Goal: Task Accomplishment & Management: Manage account settings

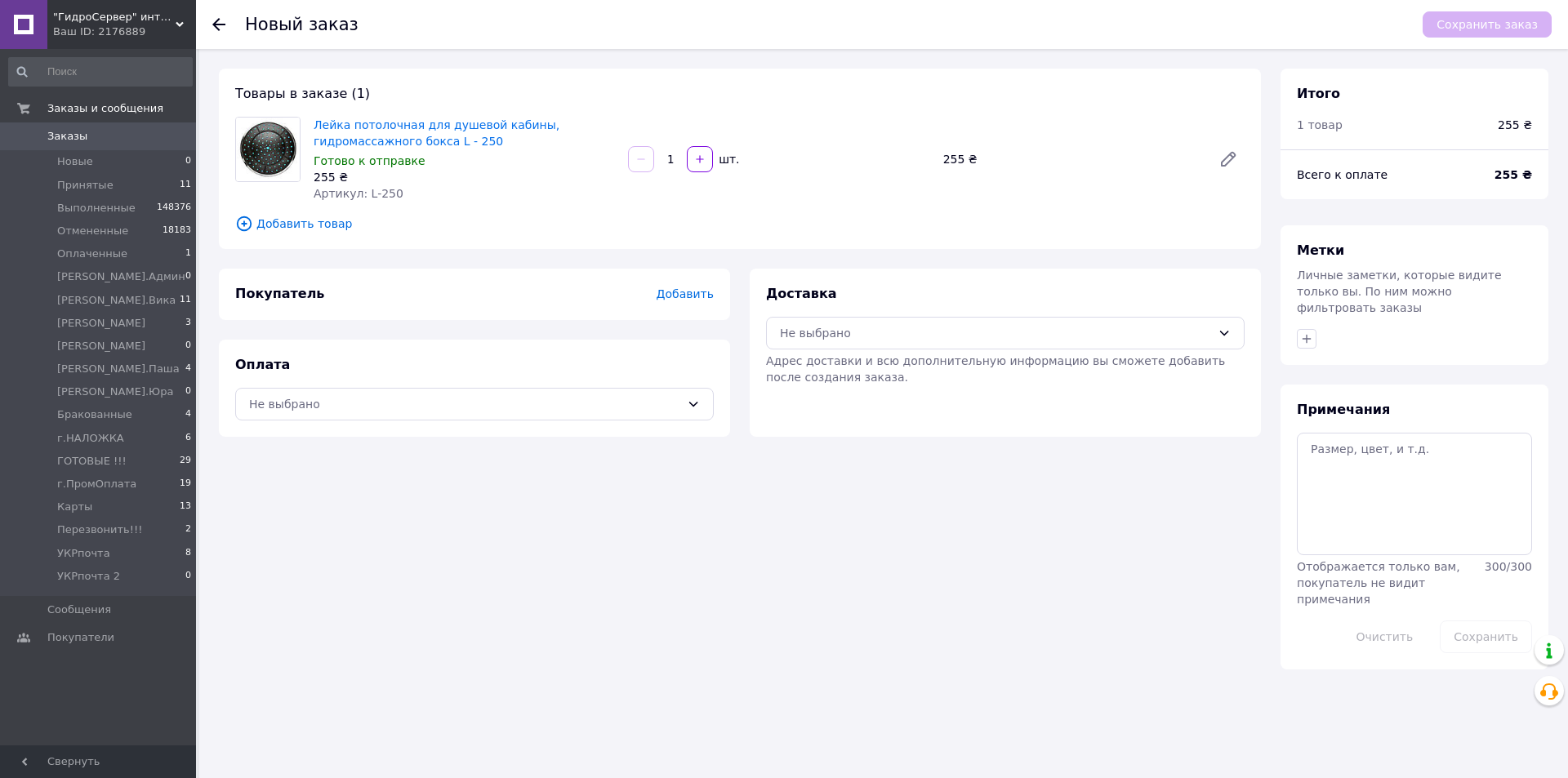
click at [591, 182] on div "255 ₴" at bounding box center [464, 177] width 302 height 16
drag, startPoint x: 587, startPoint y: 402, endPoint x: 581, endPoint y: 388, distance: 15.2
click at [587, 403] on div "Не выбрано" at bounding box center [464, 404] width 431 height 18
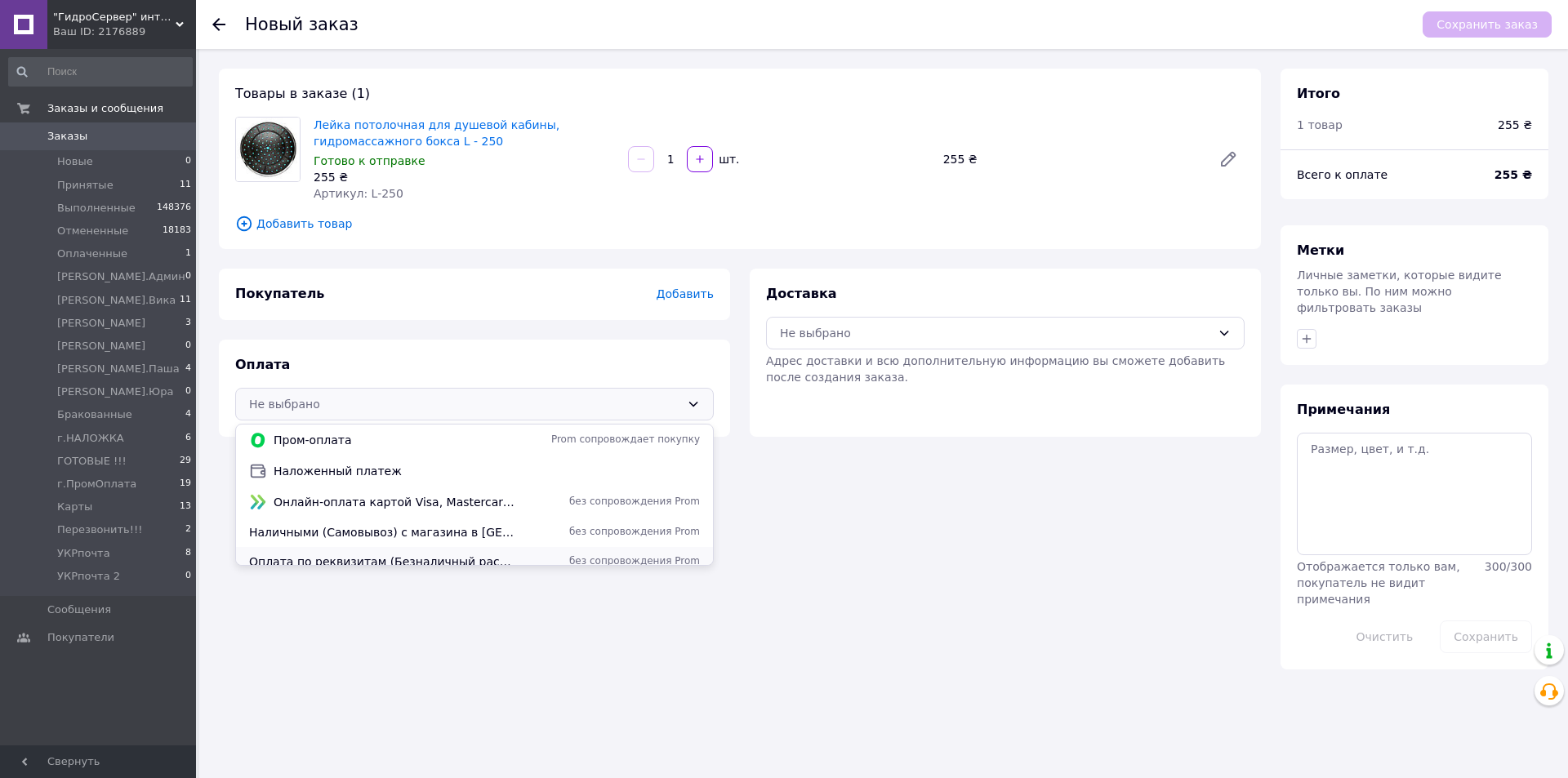
click at [508, 558] on span "Оплата по реквизитам (Безналичный расчет без НДС)." at bounding box center [383, 562] width 268 height 16
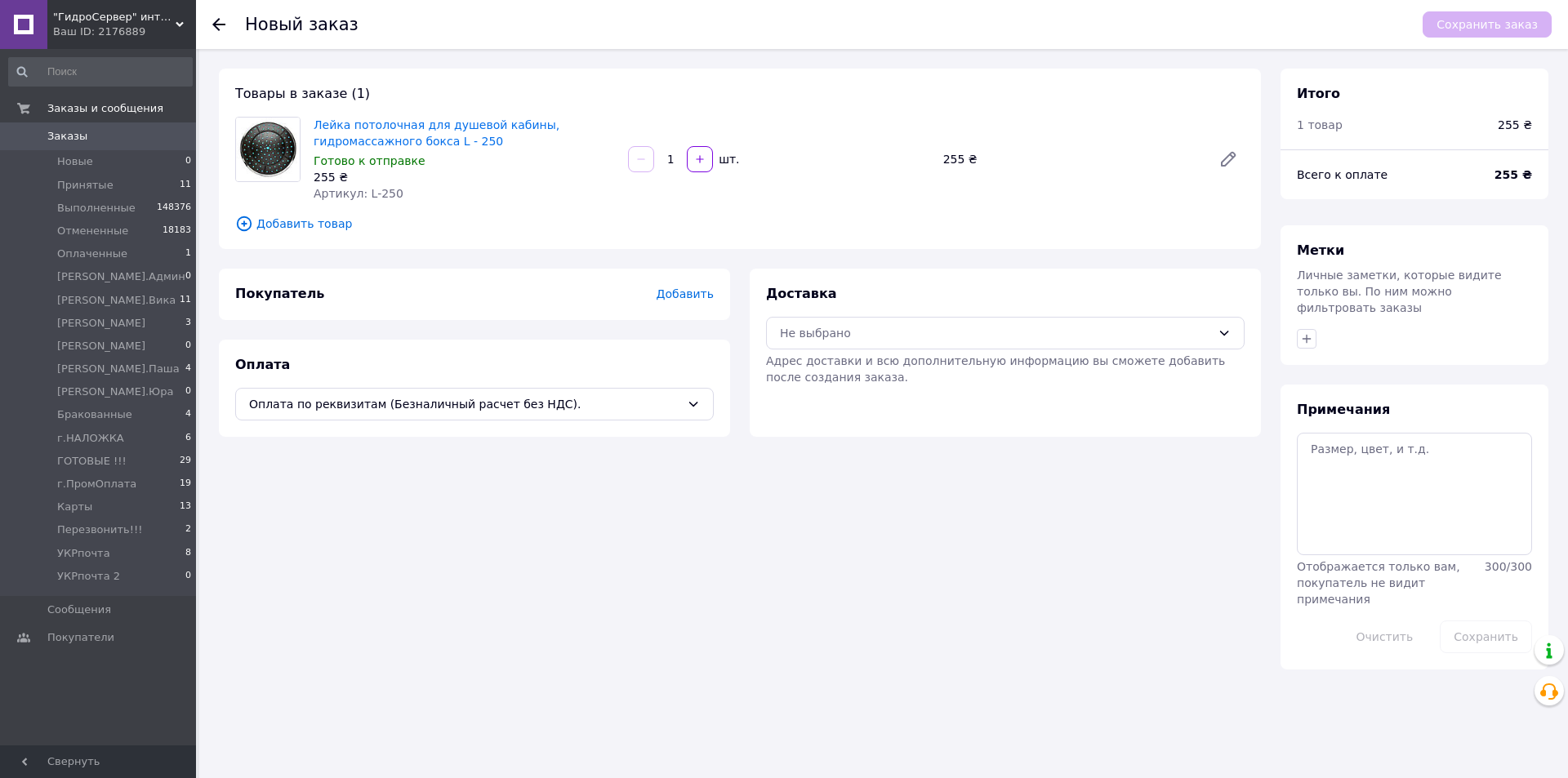
click at [800, 312] on div "Доставка Не выбрано Адрес доставки и всю дополнительную информацию вы сможете д…" at bounding box center [1005, 335] width 478 height 101
drag, startPoint x: 804, startPoint y: 313, endPoint x: 806, endPoint y: 324, distance: 11.2
click at [805, 314] on div "Доставка Не выбрано Адрес доставки и всю дополнительную информацию вы сможете д…" at bounding box center [1005, 335] width 478 height 101
click at [806, 325] on div "Не выбрано" at bounding box center [995, 334] width 431 height 18
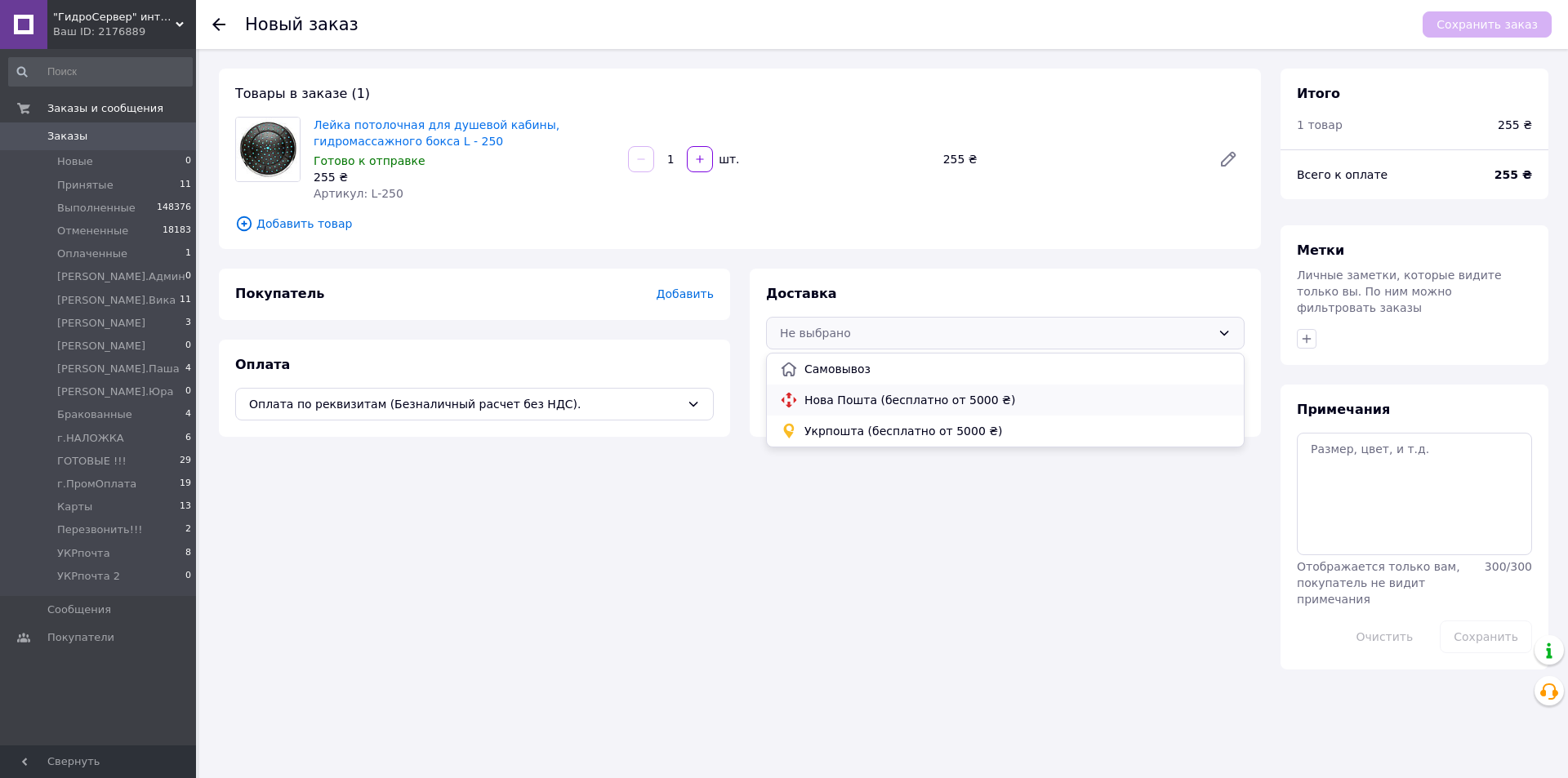
click at [820, 403] on span "Нова Пошта (бесплатно от 5000 ₴)" at bounding box center [1017, 400] width 426 height 16
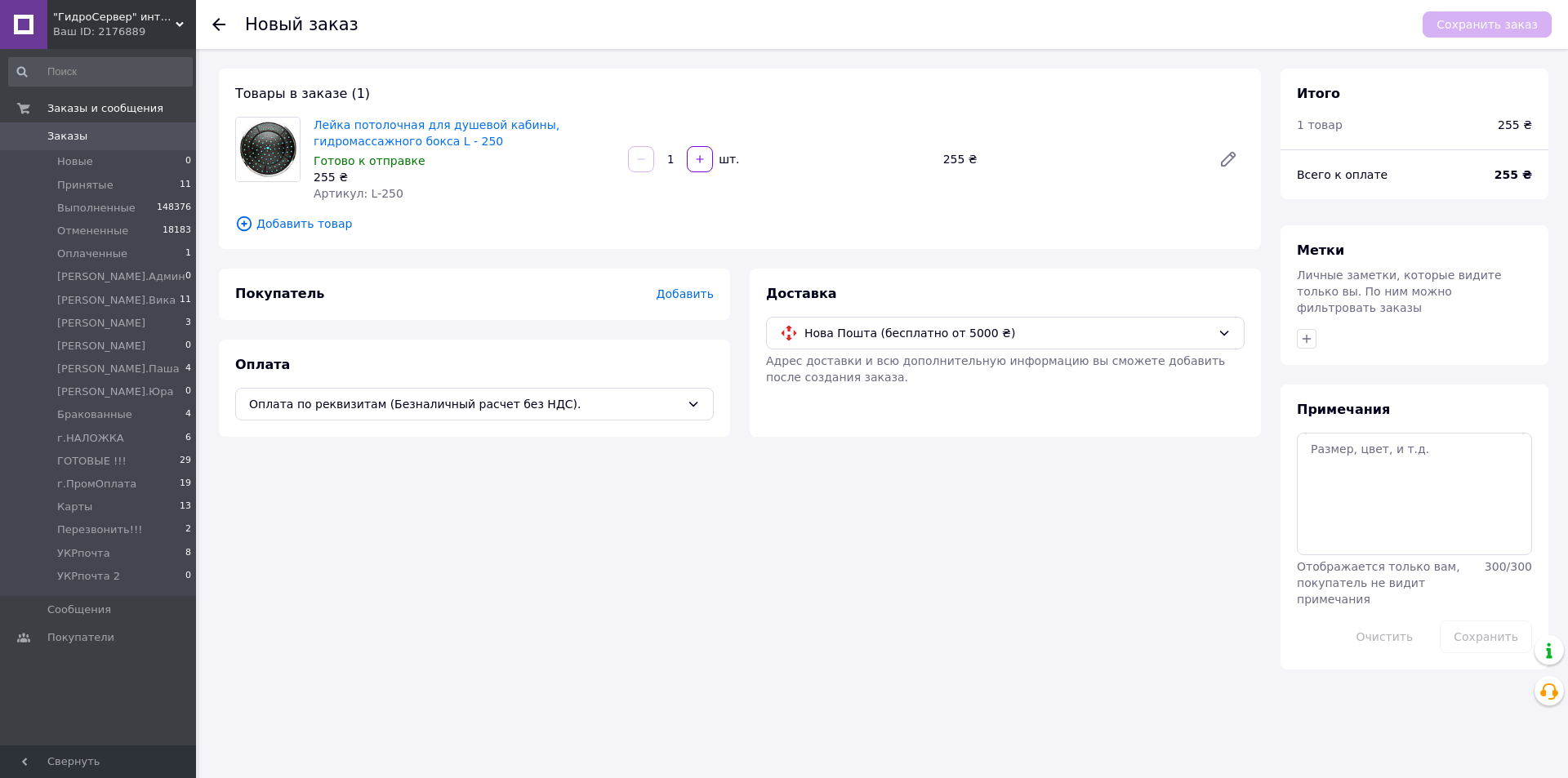
click at [696, 296] on span "Добавить" at bounding box center [684, 294] width 57 height 13
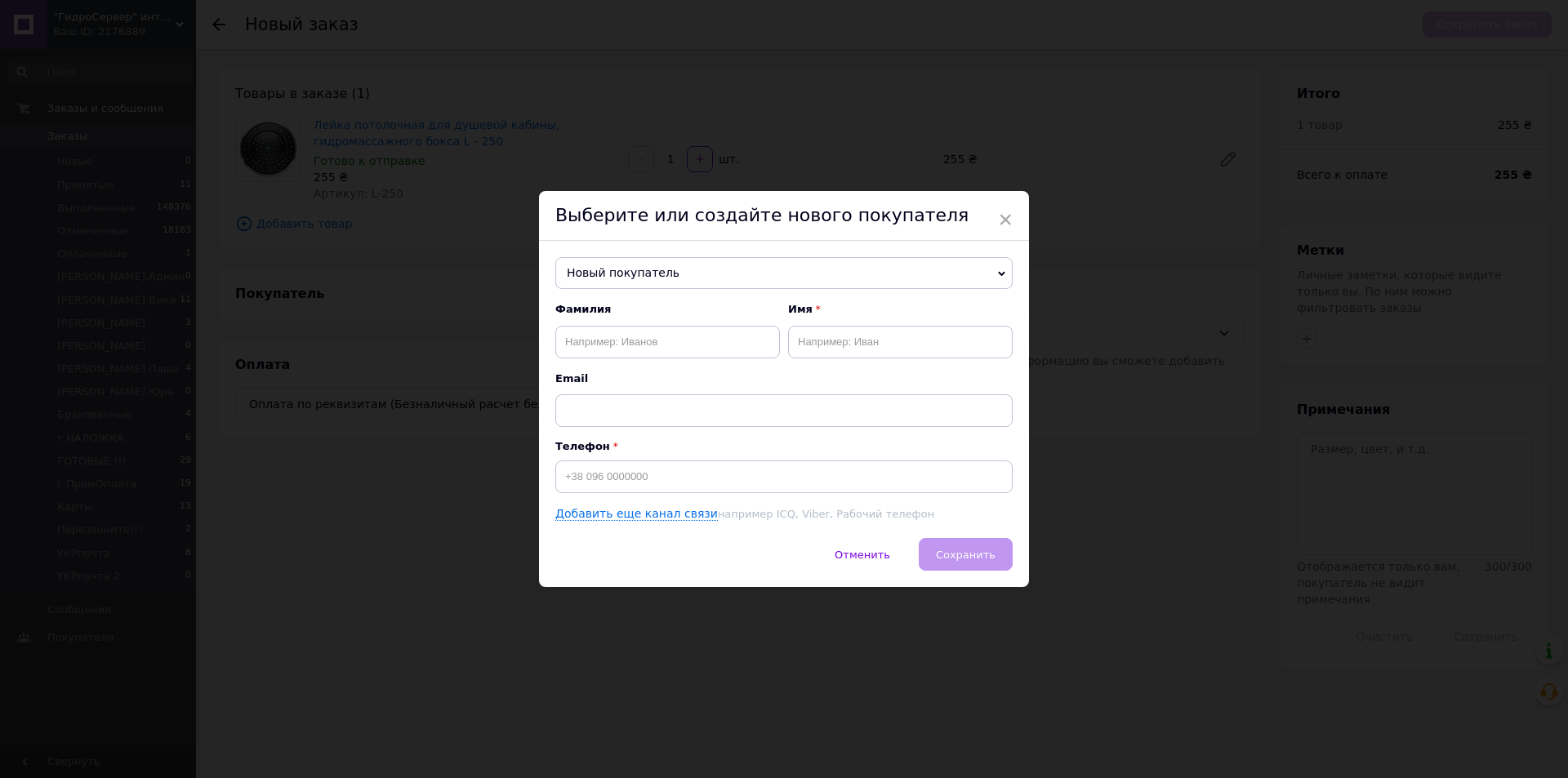
click at [664, 357] on div "Фамилия Имя Email" at bounding box center [784, 364] width 457 height 125
click at [664, 339] on input "text" at bounding box center [667, 342] width 225 height 33
type input "[PERSON_NAME]"
click at [856, 348] on input "text" at bounding box center [900, 342] width 225 height 33
type input "[PERSON_NAME]"
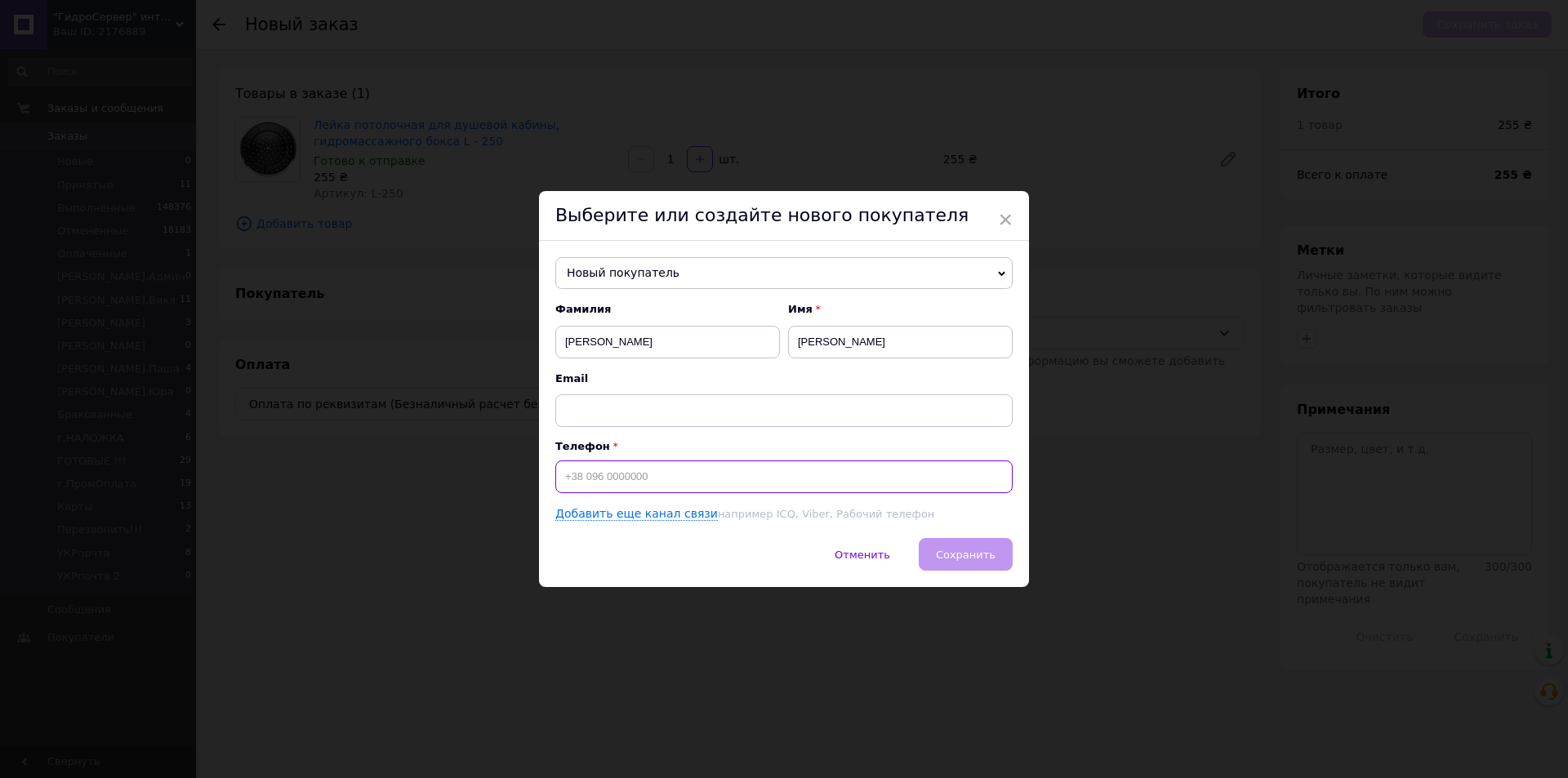
click at [784, 483] on input at bounding box center [784, 477] width 457 height 33
type input "[PHONE_NUMBER]"
click at [744, 382] on span "Email" at bounding box center [784, 379] width 457 height 15
click at [639, 389] on div "Email" at bounding box center [784, 399] width 457 height 55
click at [962, 563] on button "Сохранить" at bounding box center [965, 554] width 94 height 33
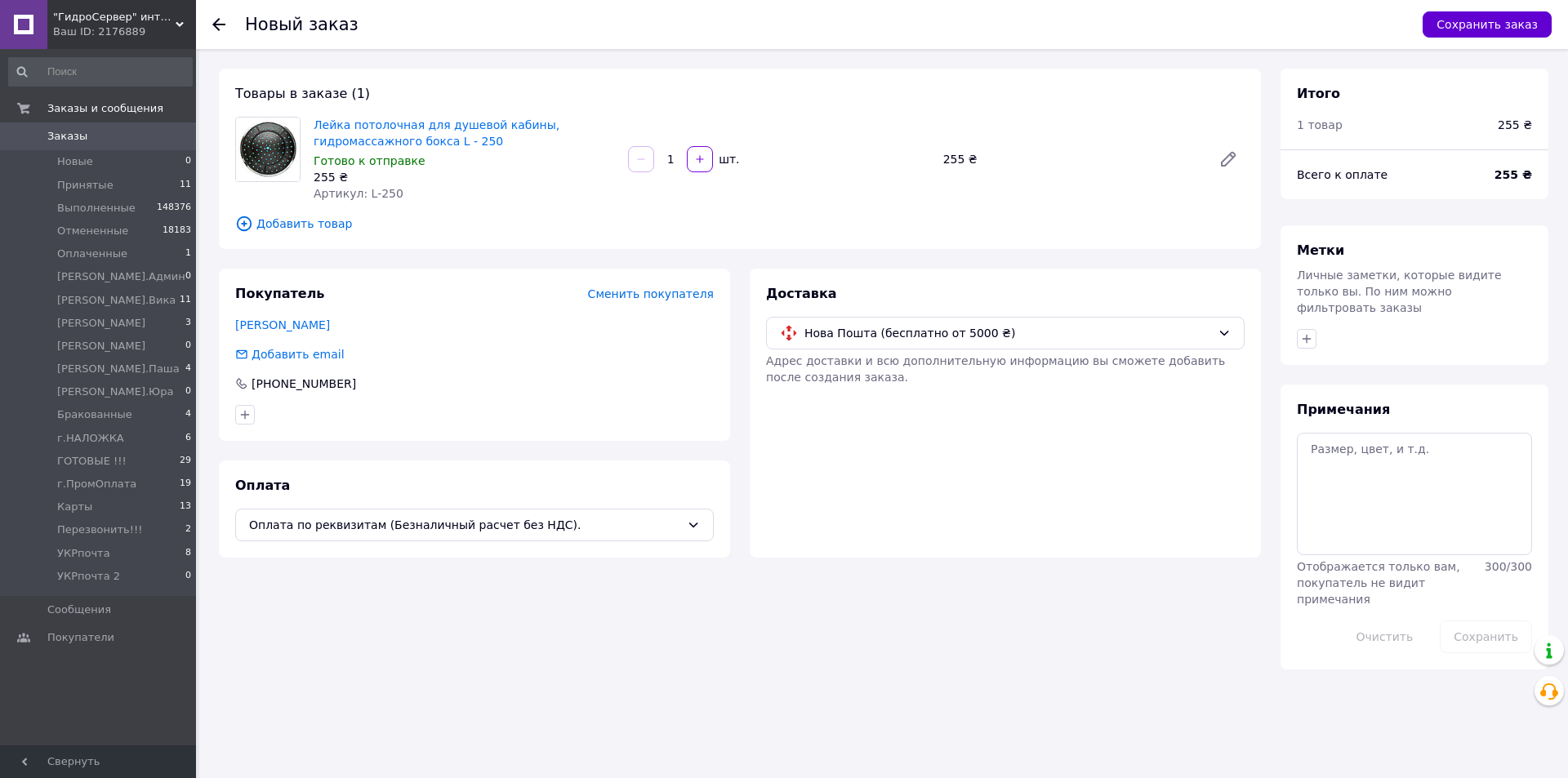
drag, startPoint x: 1482, startPoint y: 24, endPoint x: 1346, endPoint y: 85, distance: 149.1
click at [1481, 24] on button "Сохранить заказ" at bounding box center [1487, 25] width 129 height 26
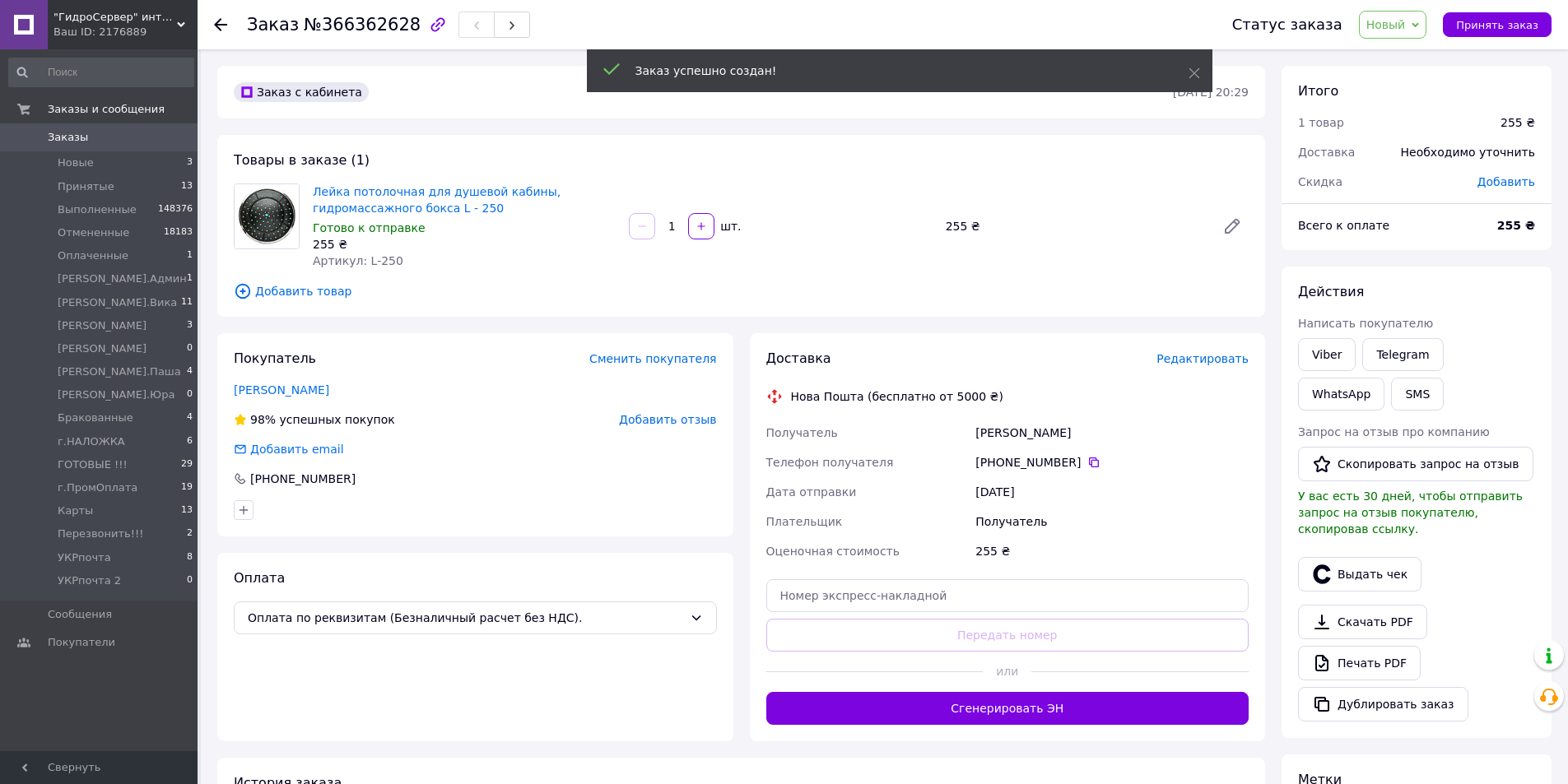
click at [1190, 362] on span "Редактировать" at bounding box center [1202, 359] width 93 height 13
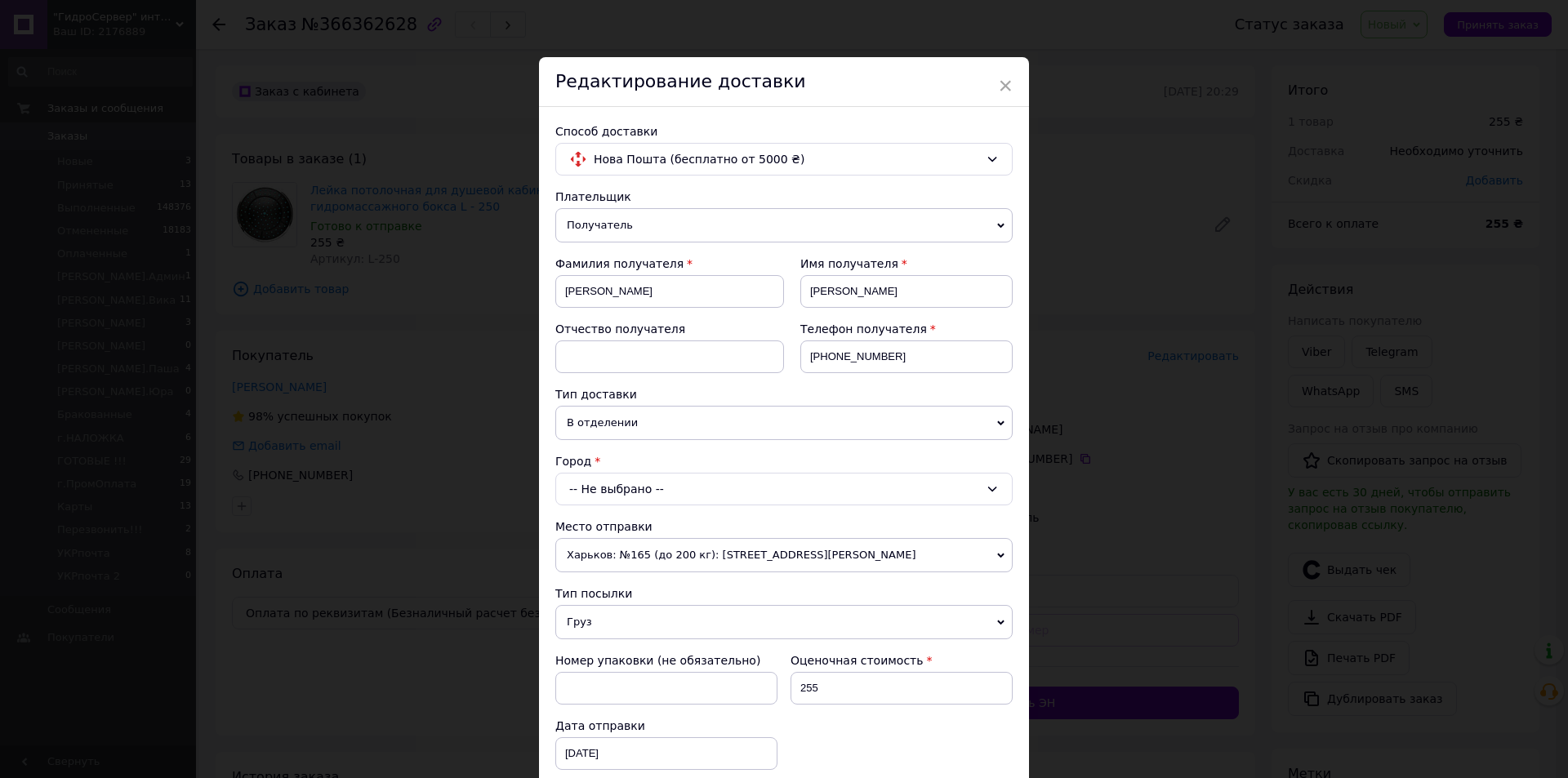
click at [656, 485] on div "-- Не выбрано --" at bounding box center [784, 489] width 457 height 33
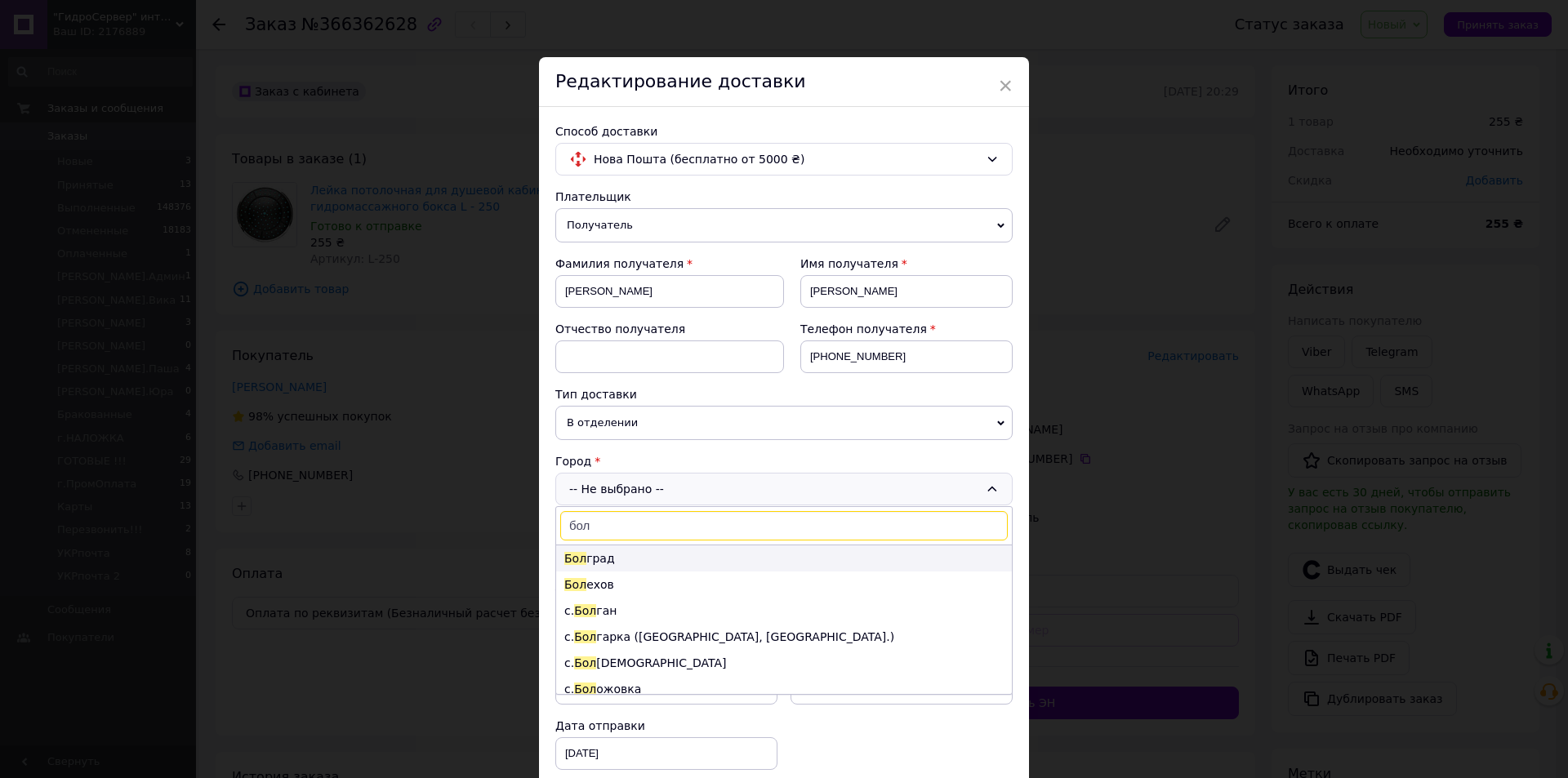
type input "бол"
click at [619, 553] on li "Бол град" at bounding box center [784, 558] width 455 height 26
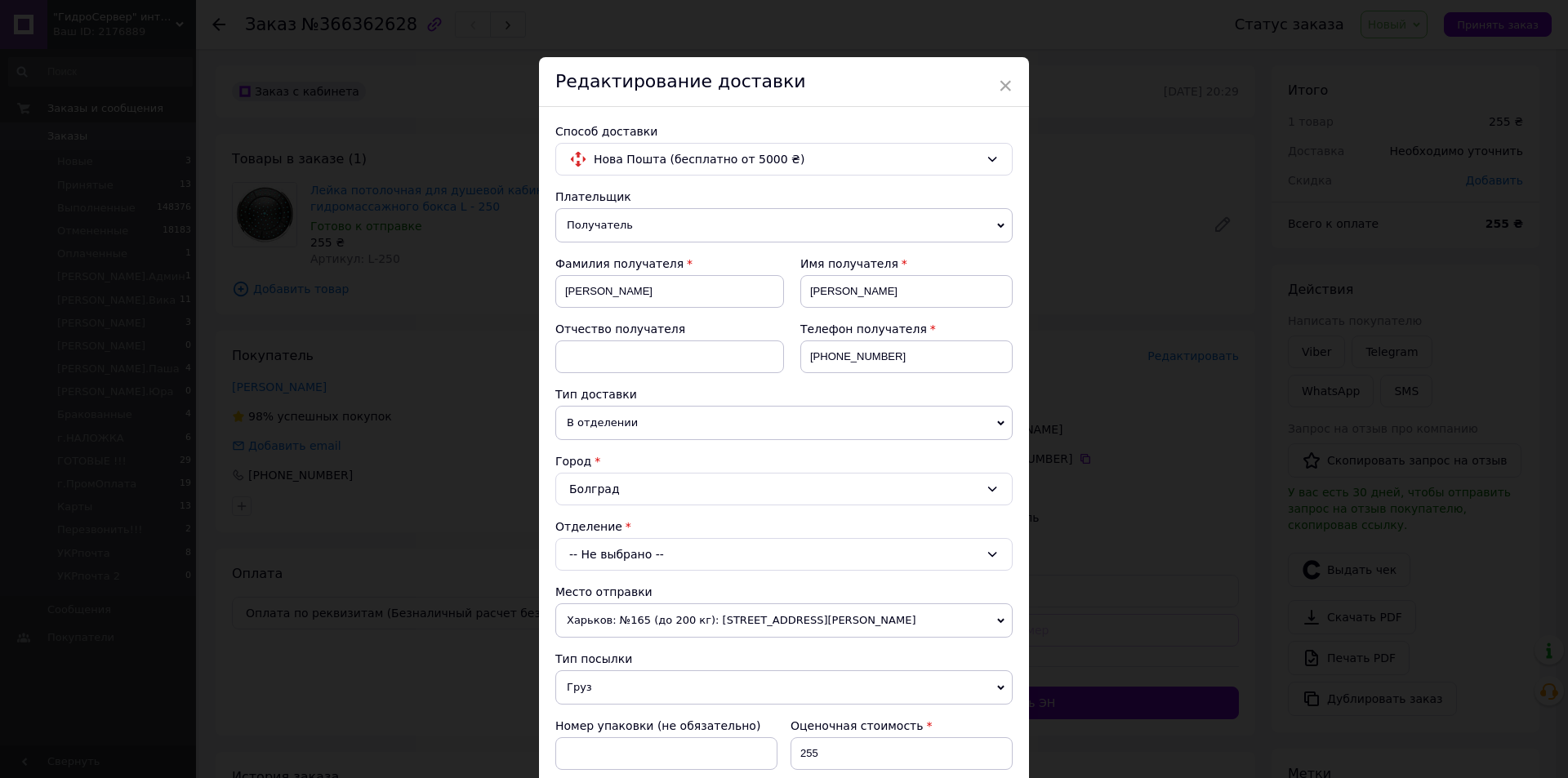
click at [621, 554] on div "-- Не выбрано --" at bounding box center [784, 554] width 457 height 33
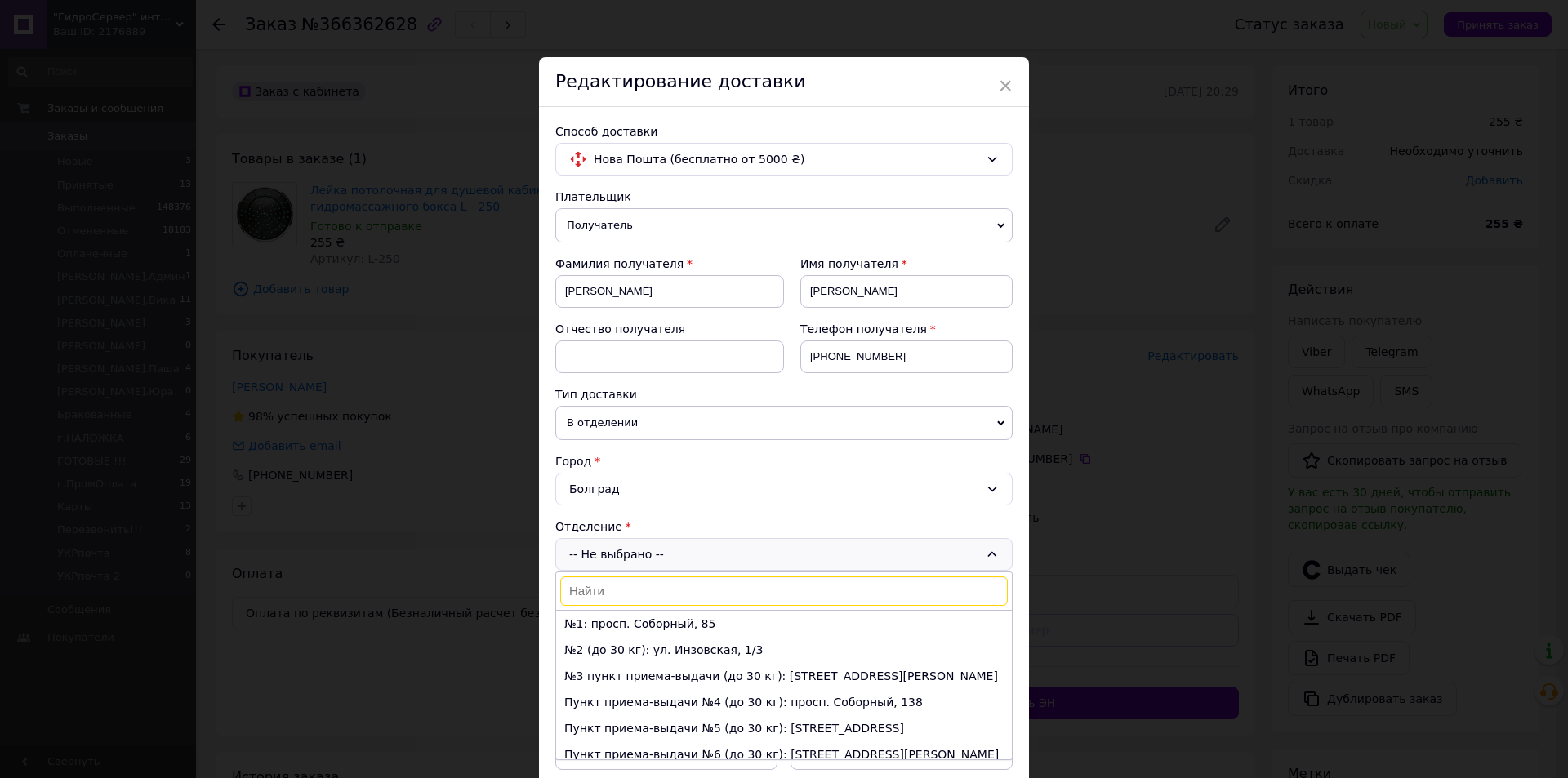
drag, startPoint x: 634, startPoint y: 622, endPoint x: 650, endPoint y: 601, distance: 26.4
click at [635, 623] on li "№1: просп. Соборный, 85" at bounding box center [784, 623] width 455 height 26
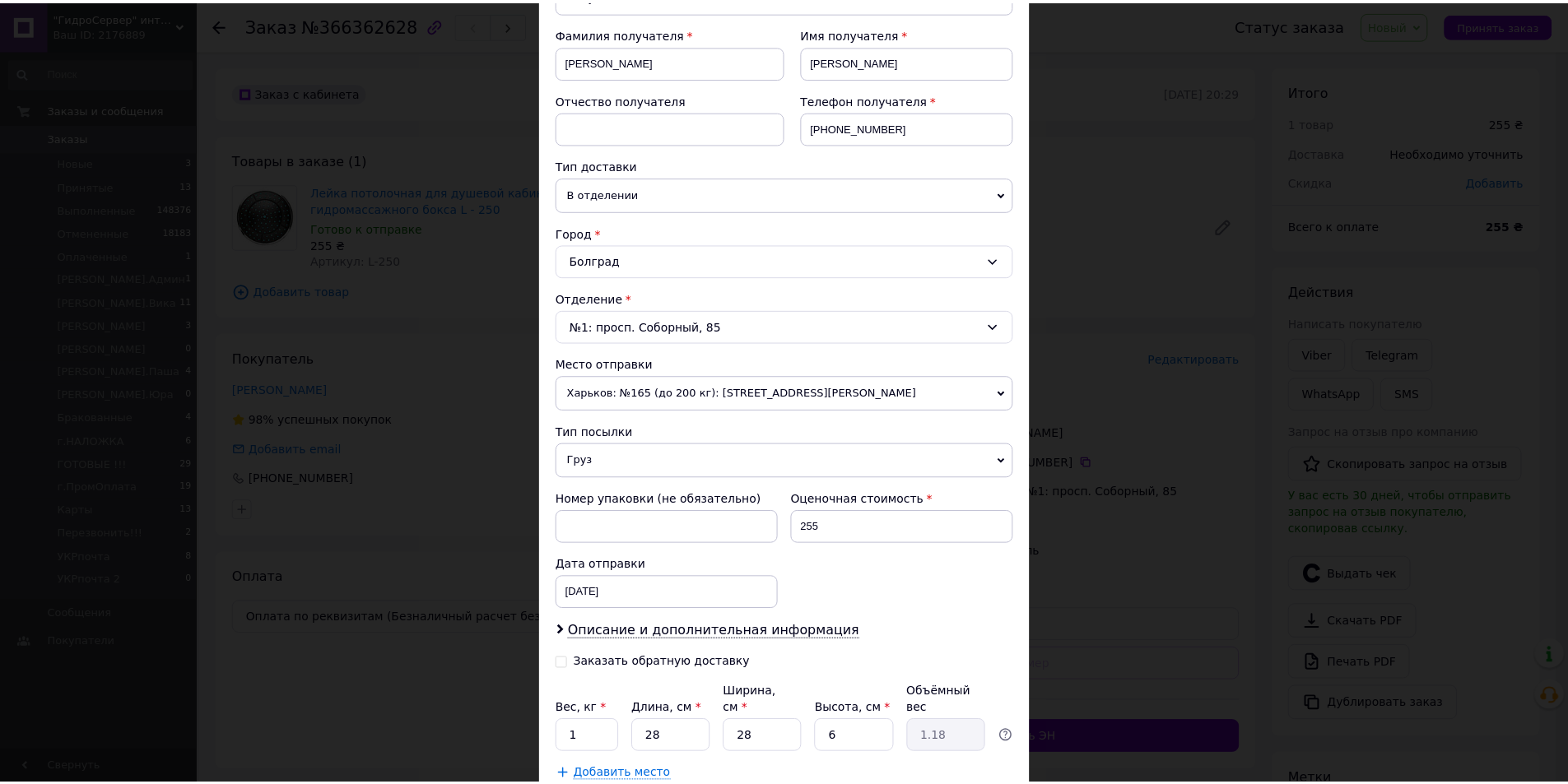
scroll to position [338, 0]
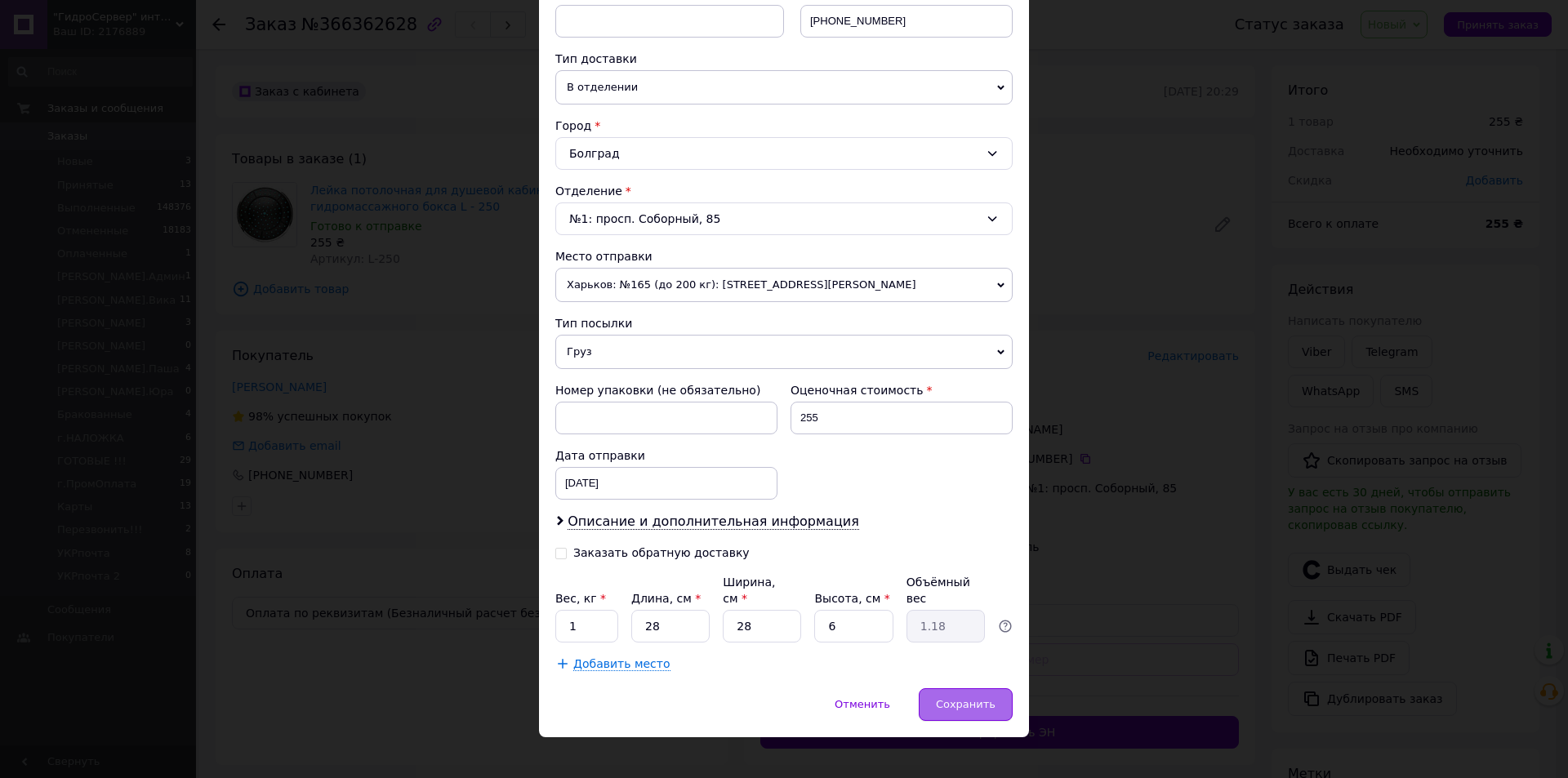
click at [961, 698] on span "Сохранить" at bounding box center [966, 703] width 60 height 12
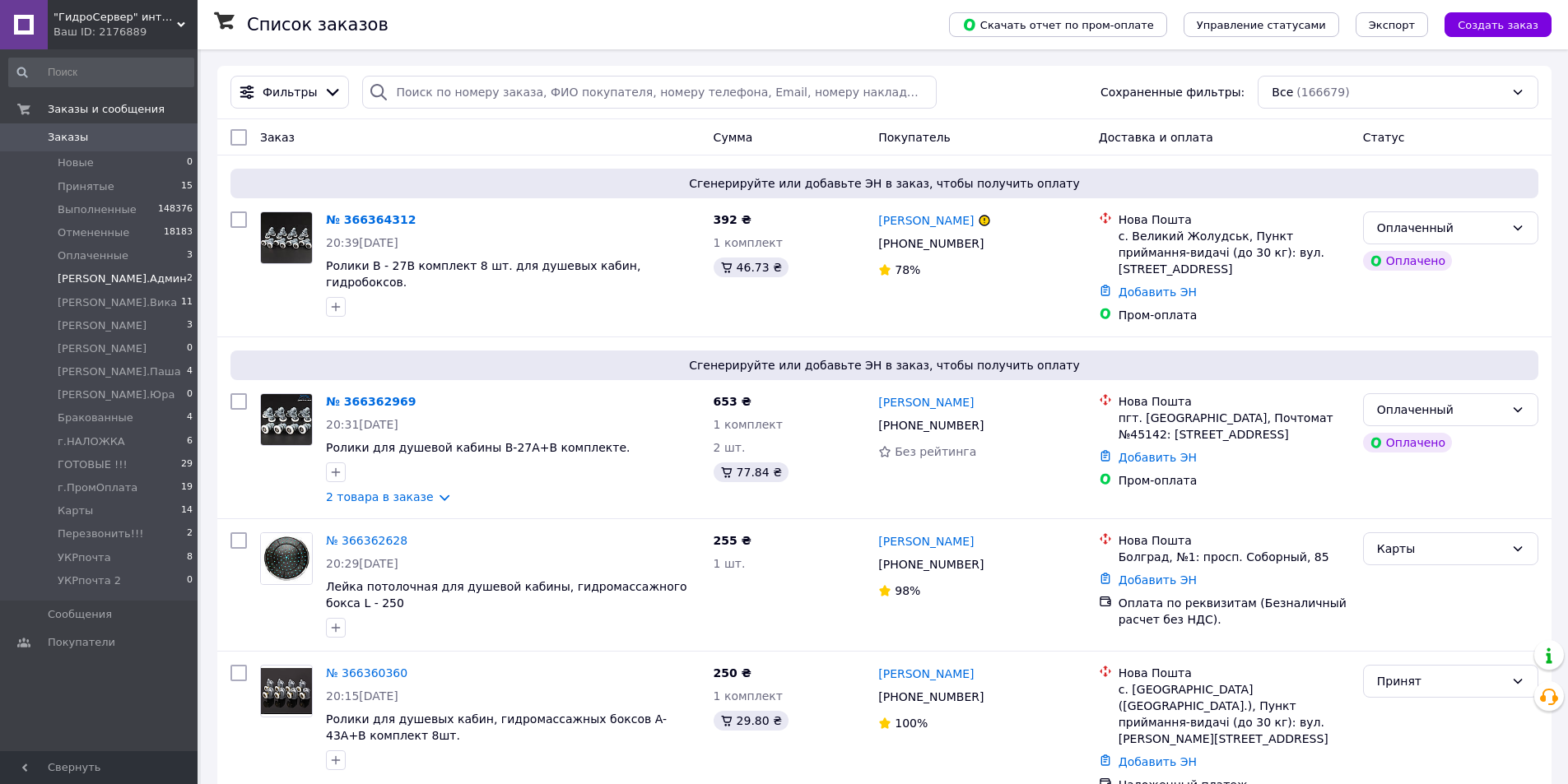
click at [133, 278] on li "а.Админ 2" at bounding box center [101, 278] width 203 height 23
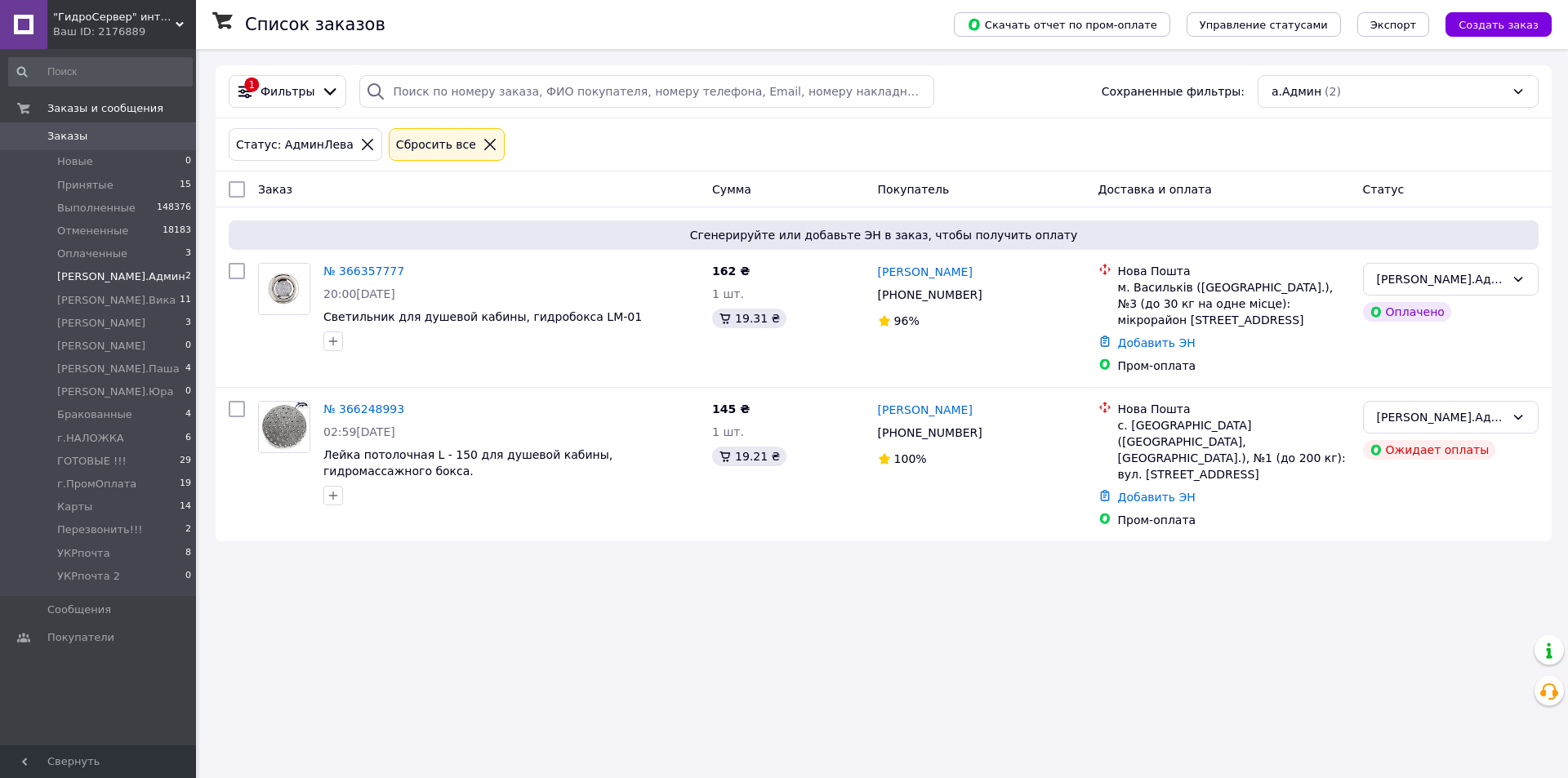
click at [353, 406] on link "№ 366248993" at bounding box center [364, 409] width 81 height 13
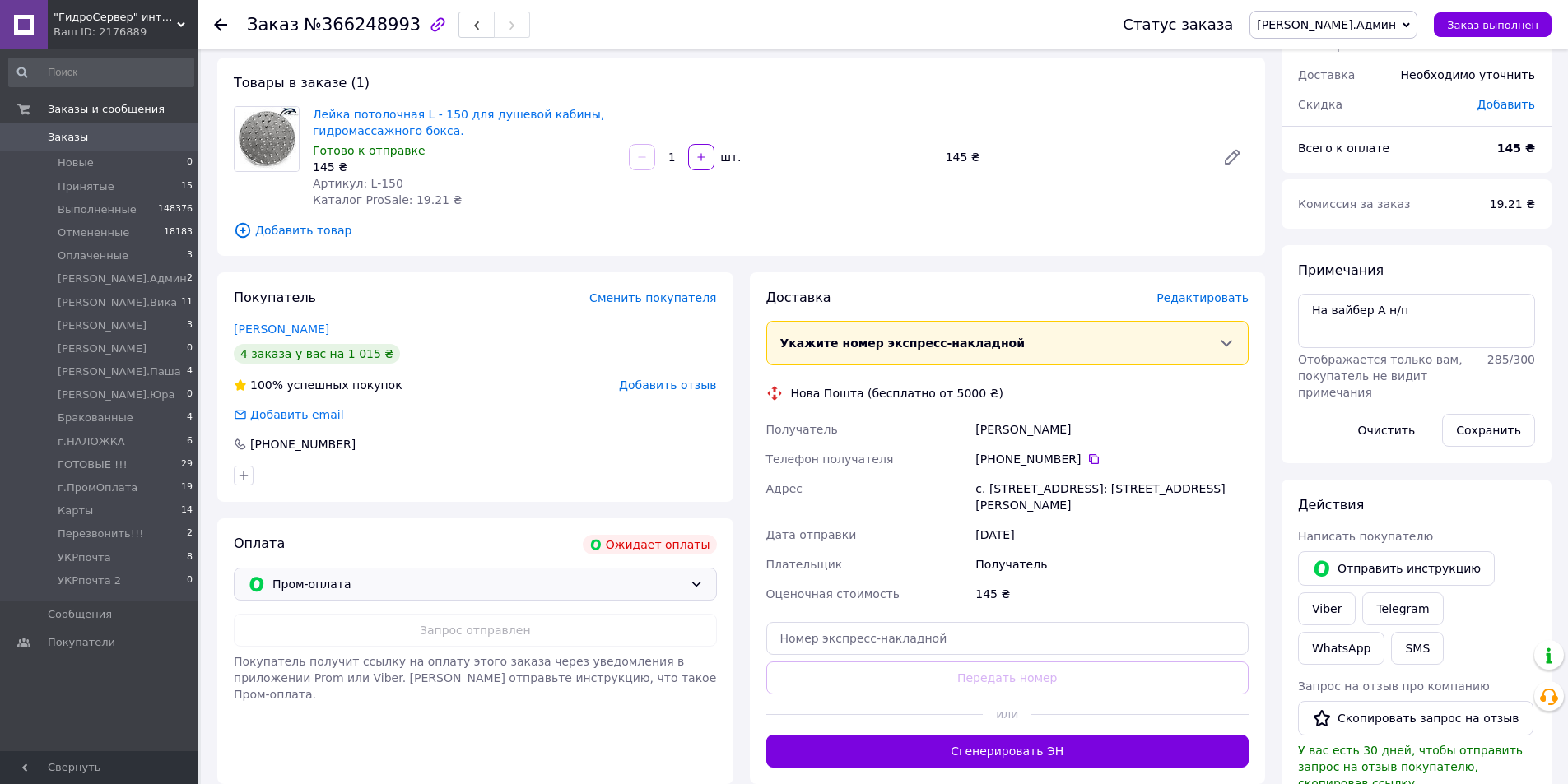
scroll to position [165, 0]
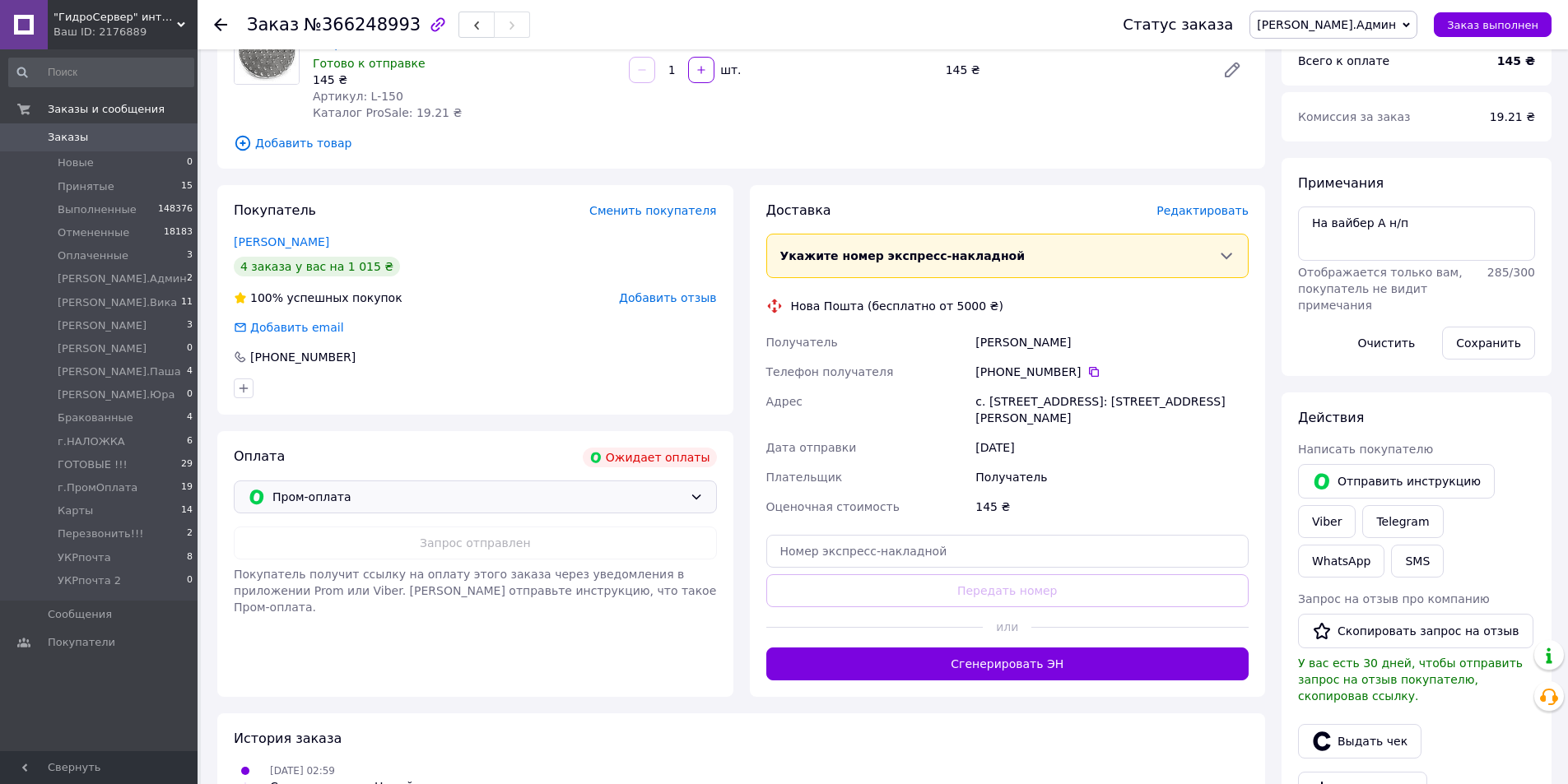
click at [458, 496] on span "Пром-оплата" at bounding box center [477, 497] width 411 height 18
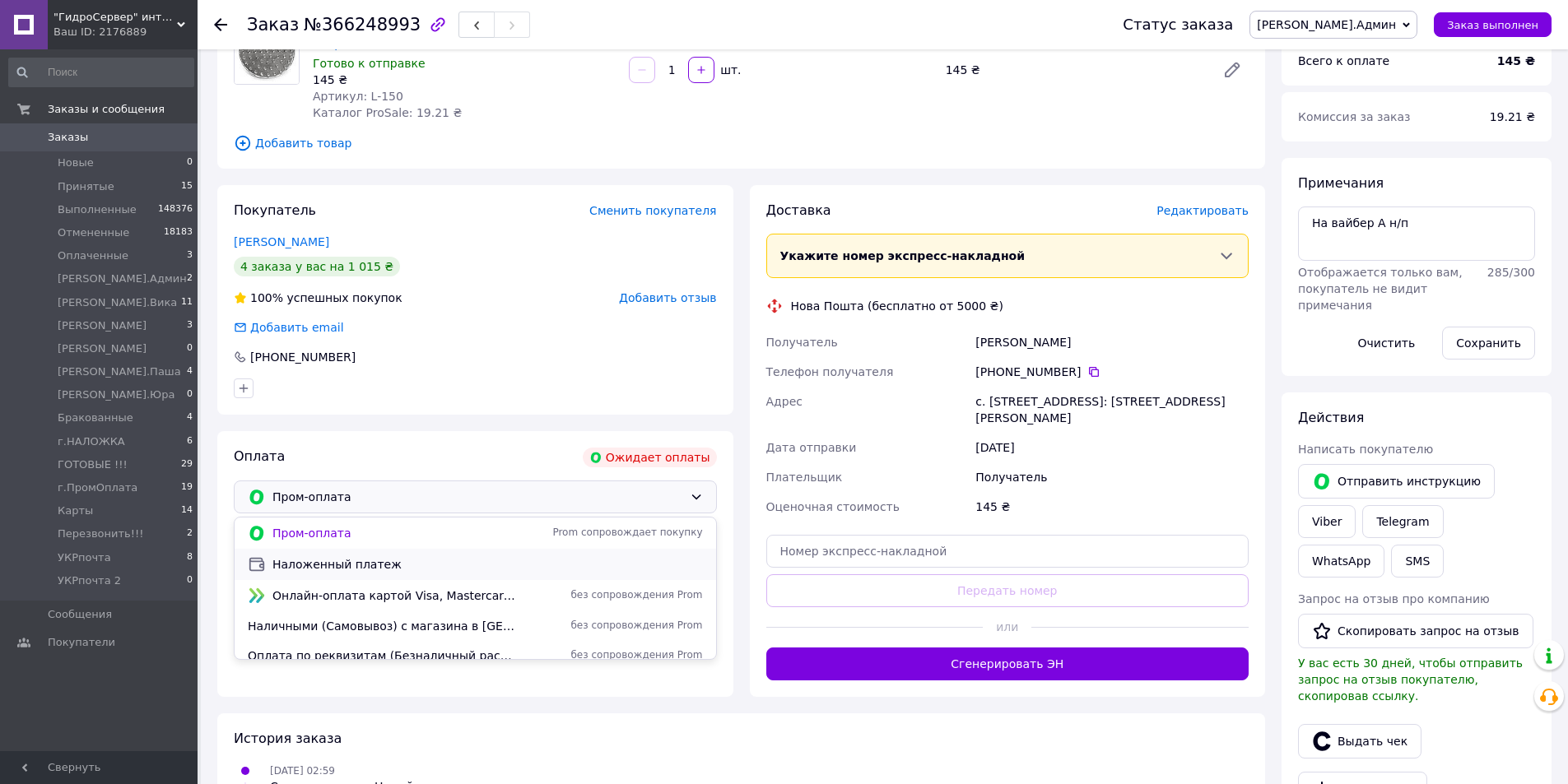
click at [436, 559] on span "Наложенный платеж" at bounding box center [488, 564] width 431 height 16
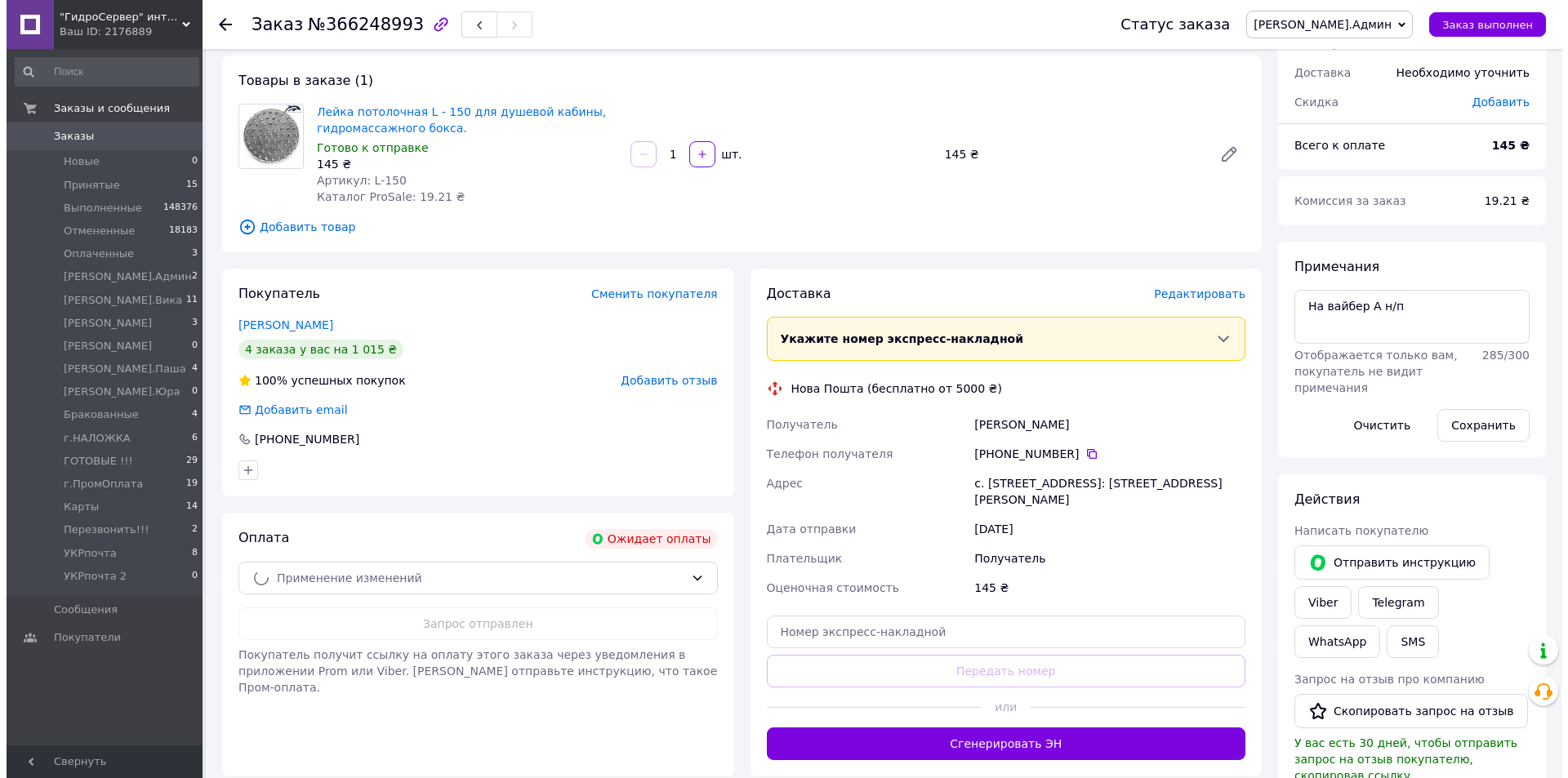
scroll to position [0, 0]
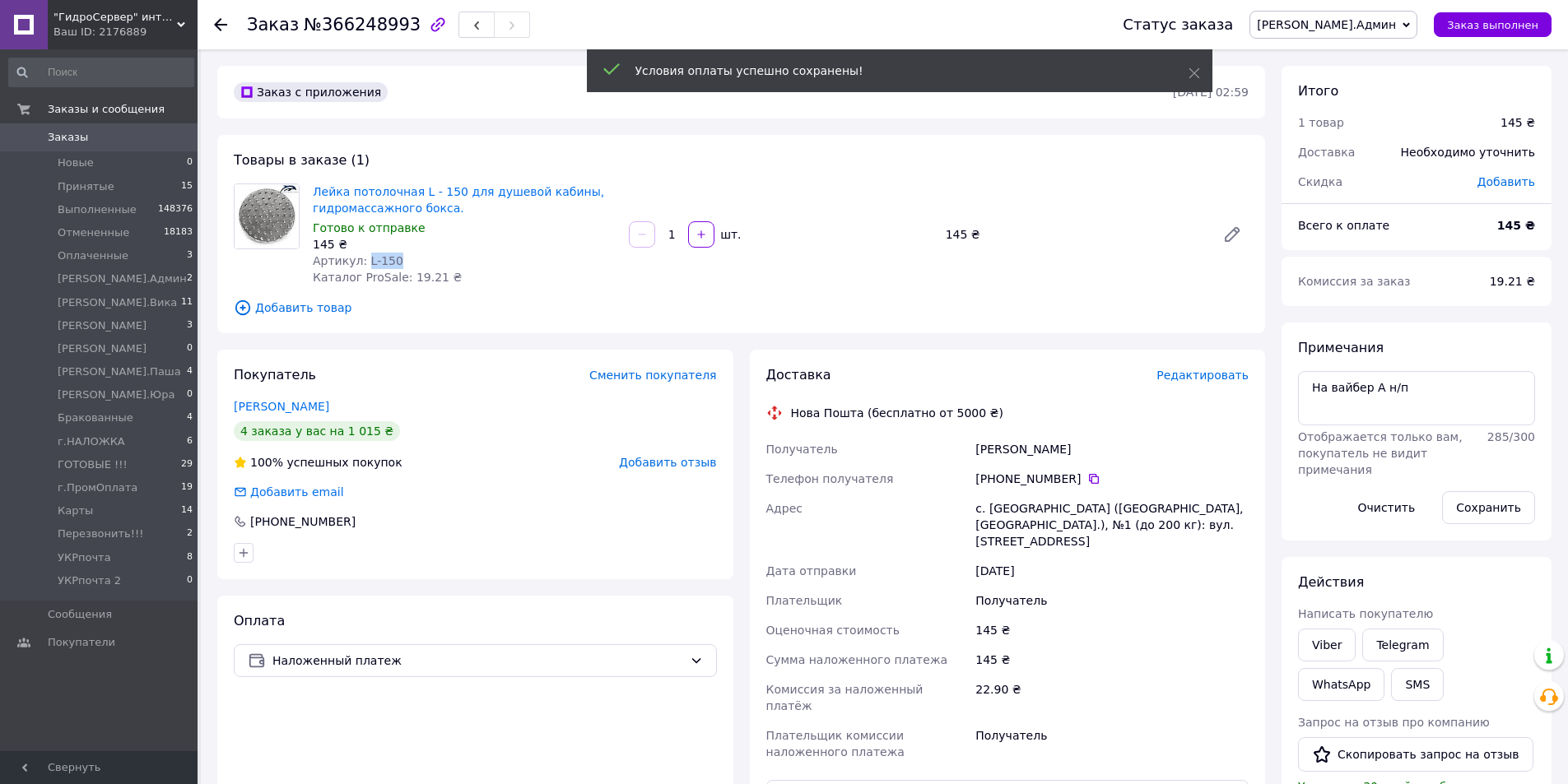
click at [418, 263] on div "Артикул: L-150" at bounding box center [464, 261] width 303 height 16
copy span "L-150"
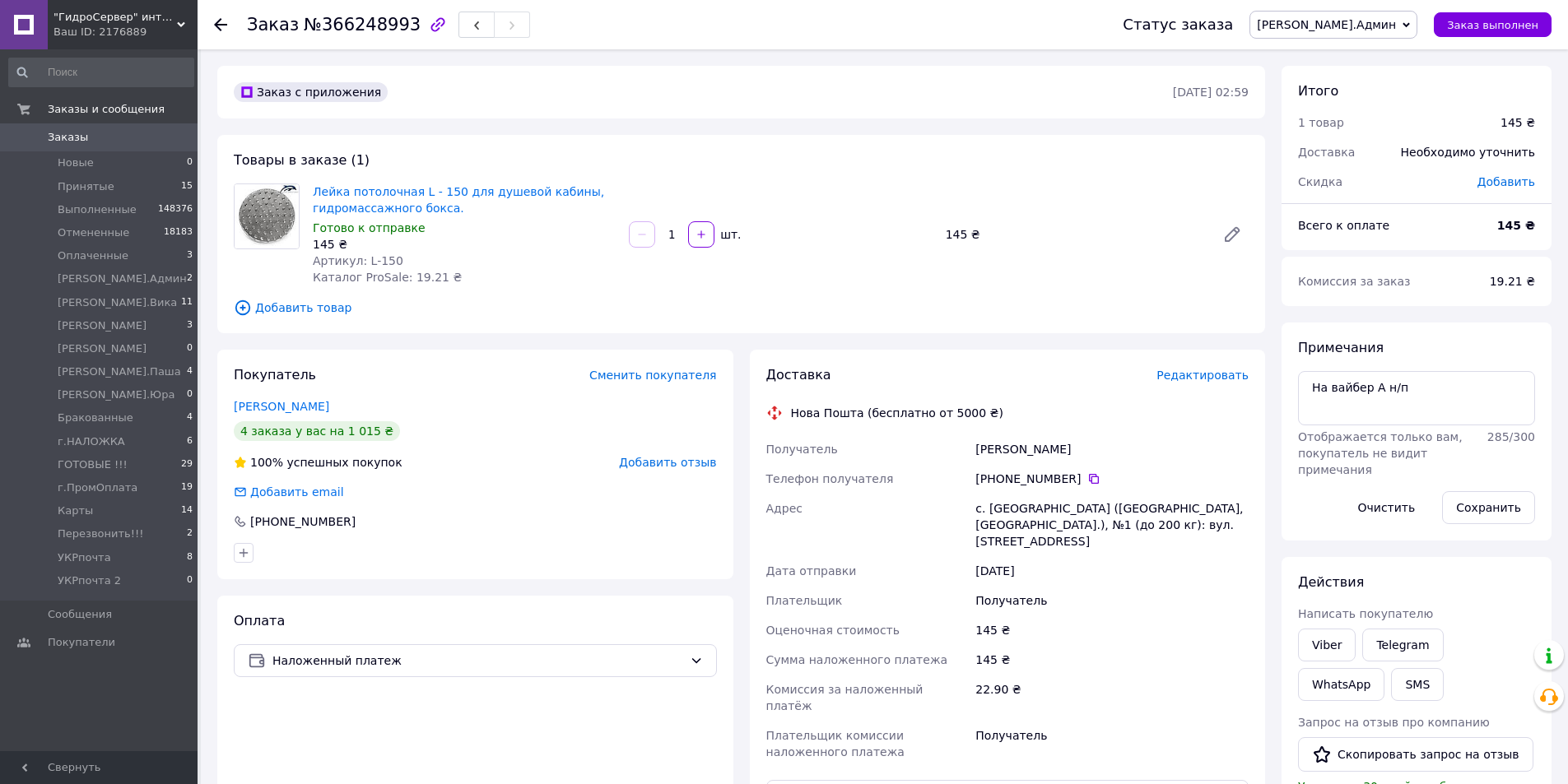
click at [1226, 376] on span "Редактировать" at bounding box center [1202, 375] width 93 height 13
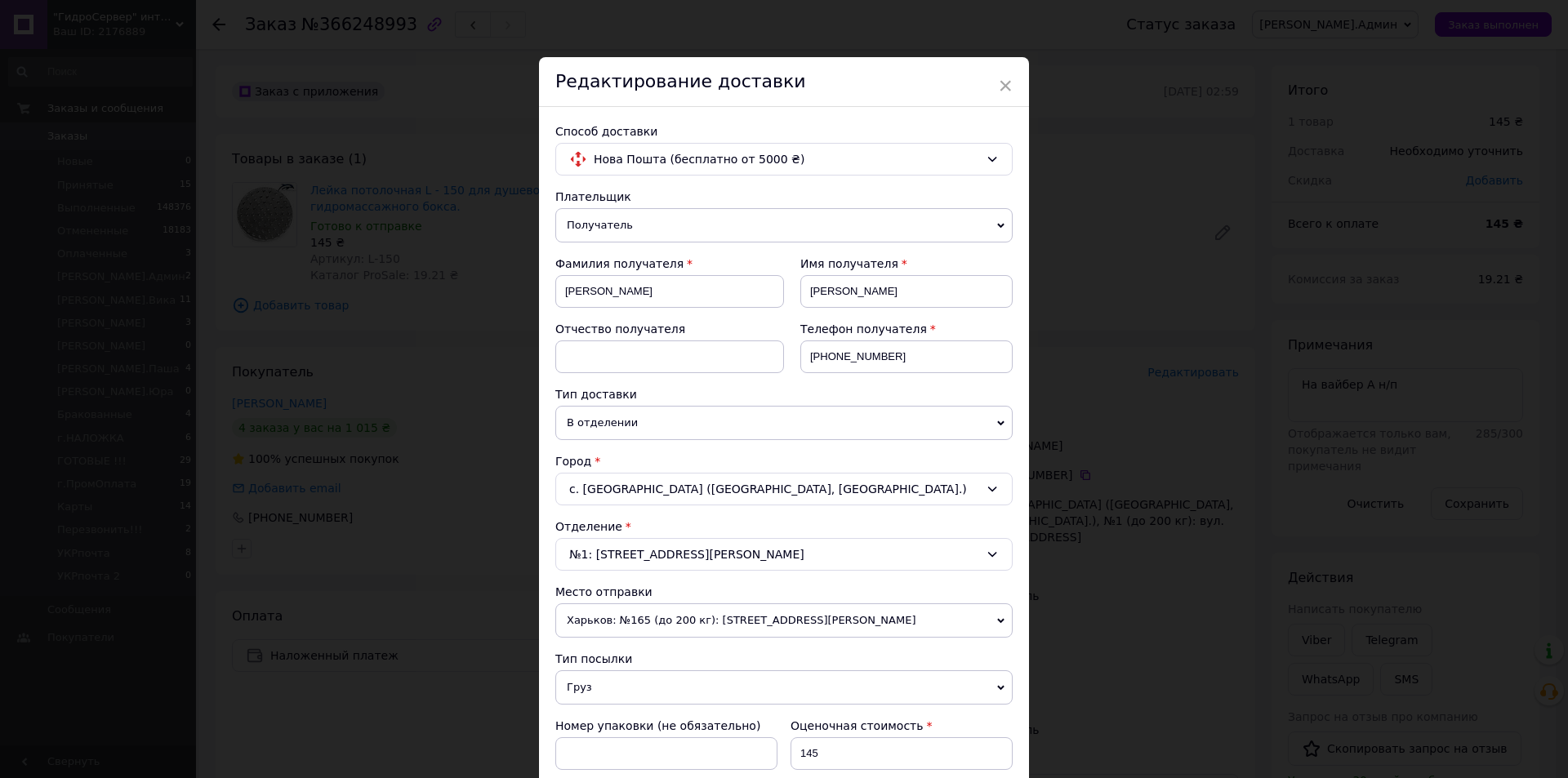
scroll to position [468, 0]
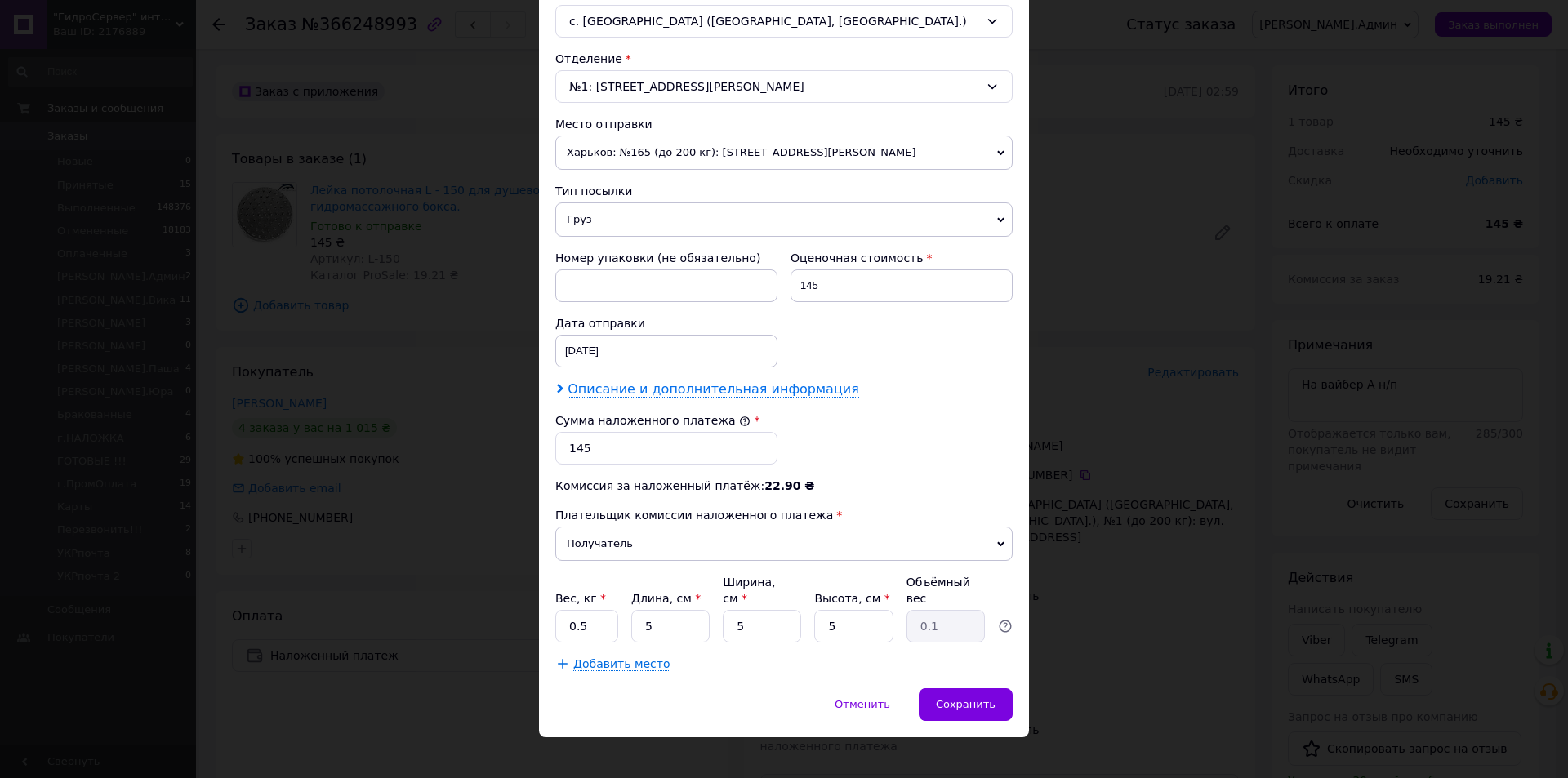
click at [701, 390] on span "Описание и дополнительная информация" at bounding box center [713, 390] width 292 height 16
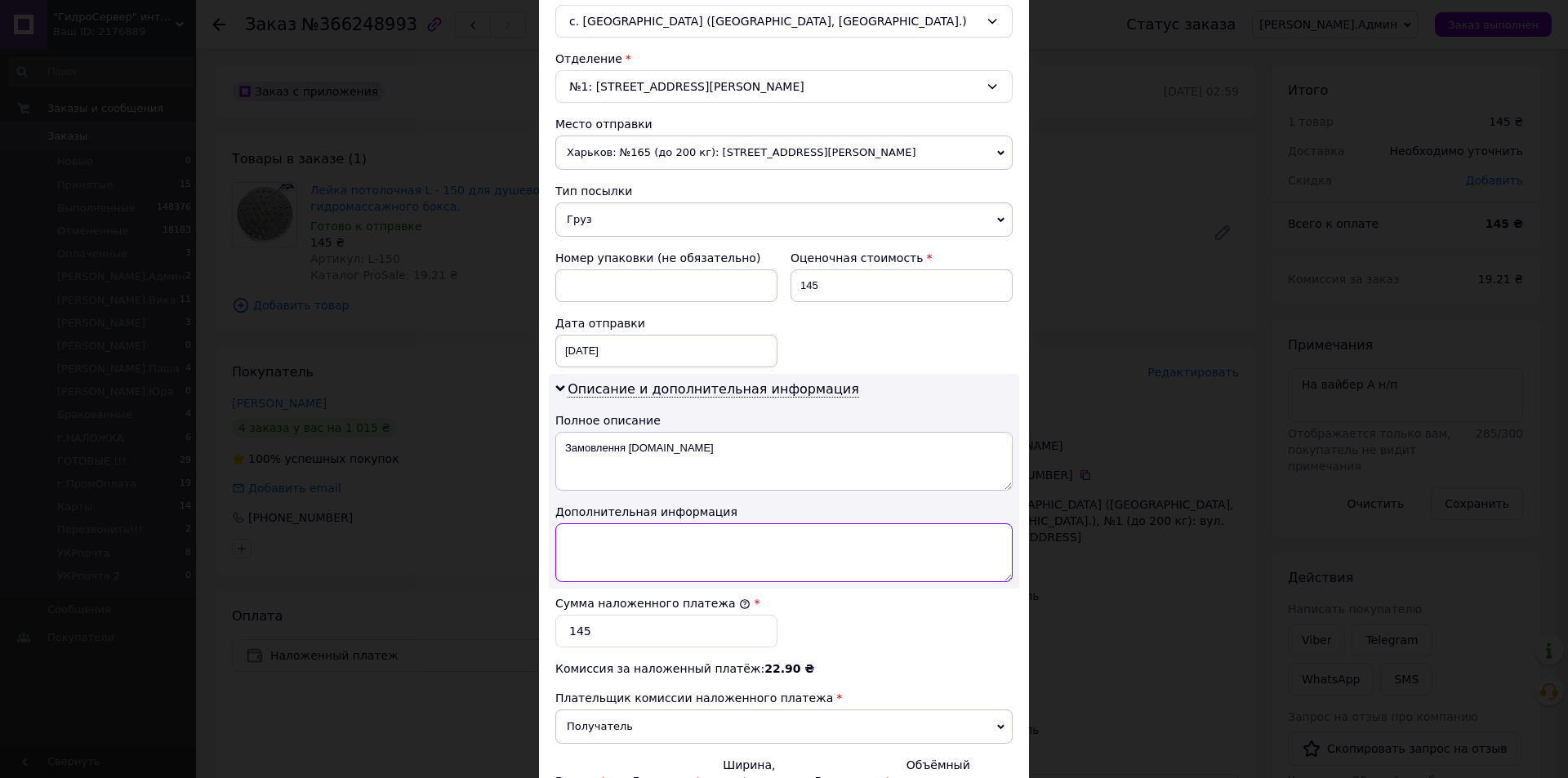
click at [694, 565] on textarea at bounding box center [784, 553] width 457 height 59
paste textarea "L-150"
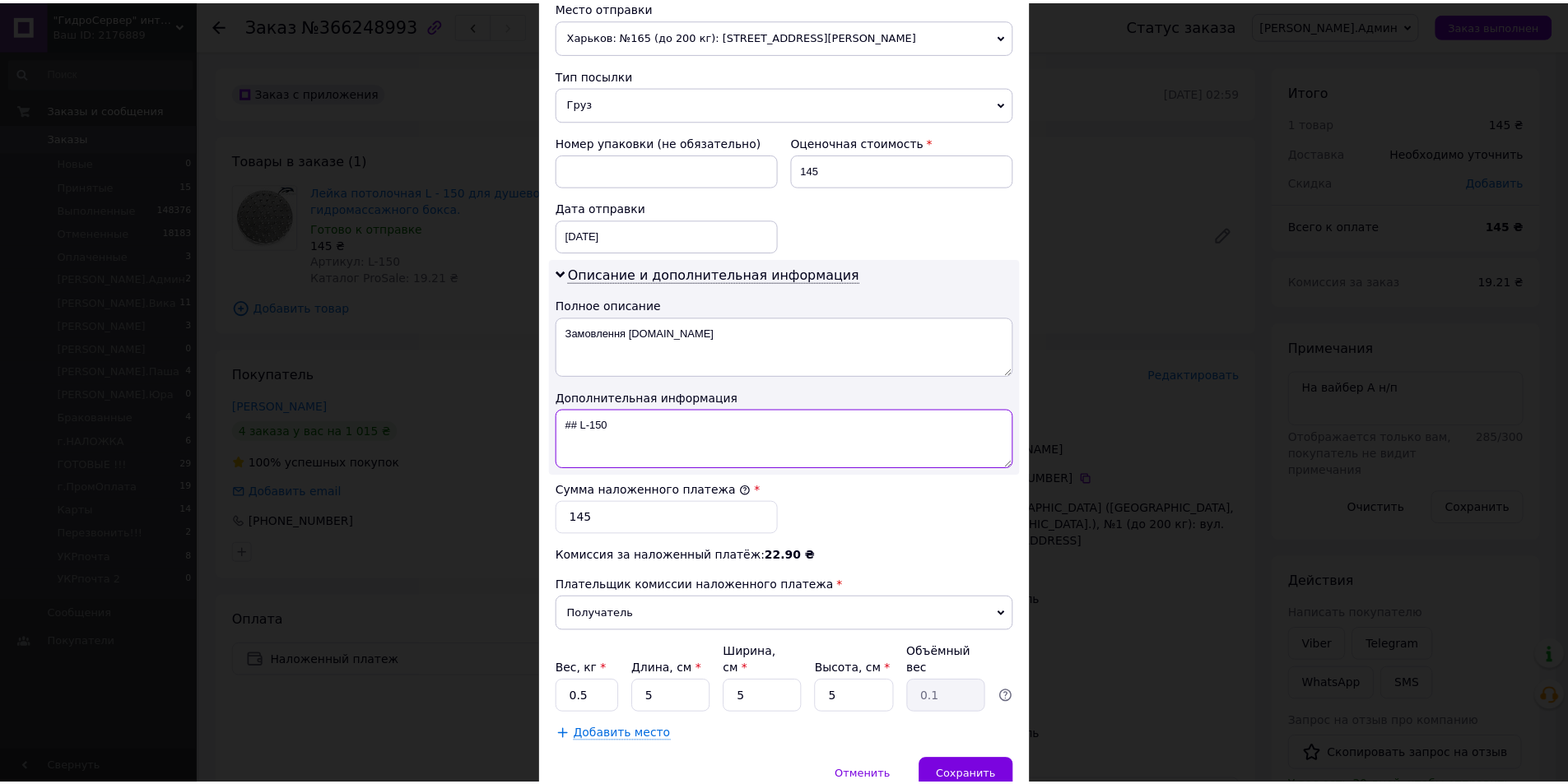
scroll to position [656, 0]
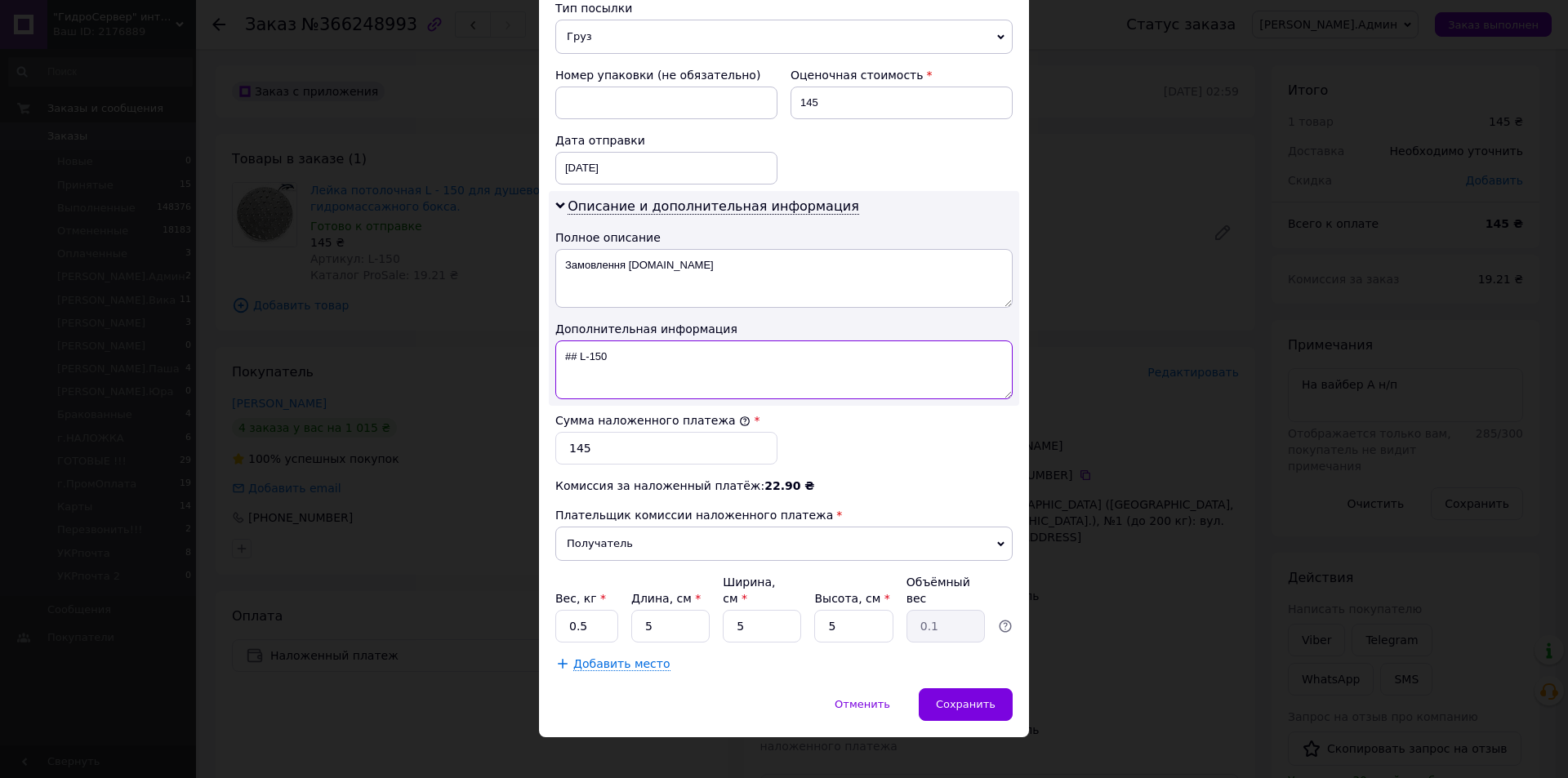
type textarea "## L-150"
click at [644, 610] on input "5" at bounding box center [670, 626] width 78 height 33
type input "20"
type input "0.13"
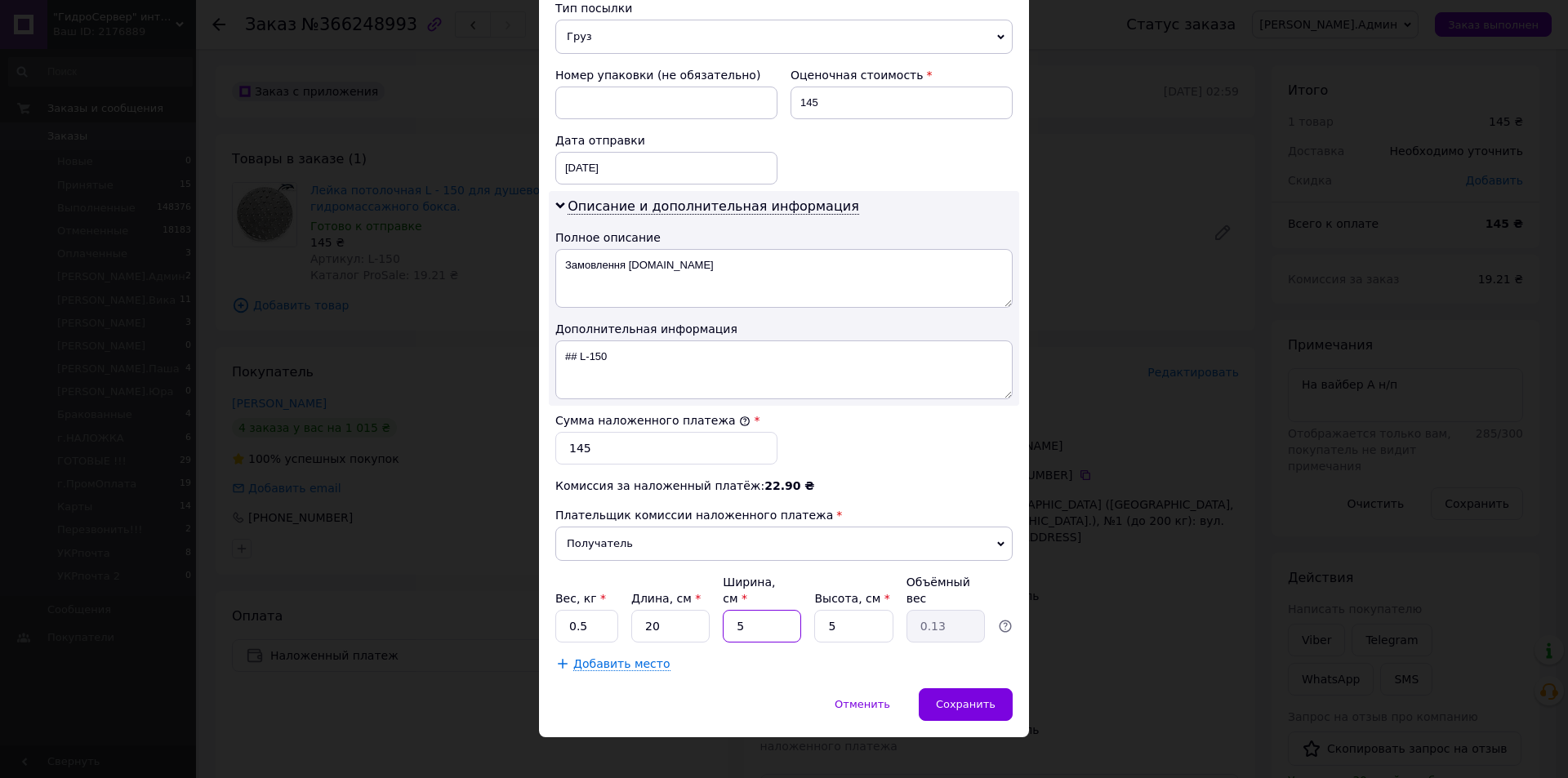
click at [736, 610] on input "5" at bounding box center [762, 626] width 78 height 33
type input "2"
type input "0.1"
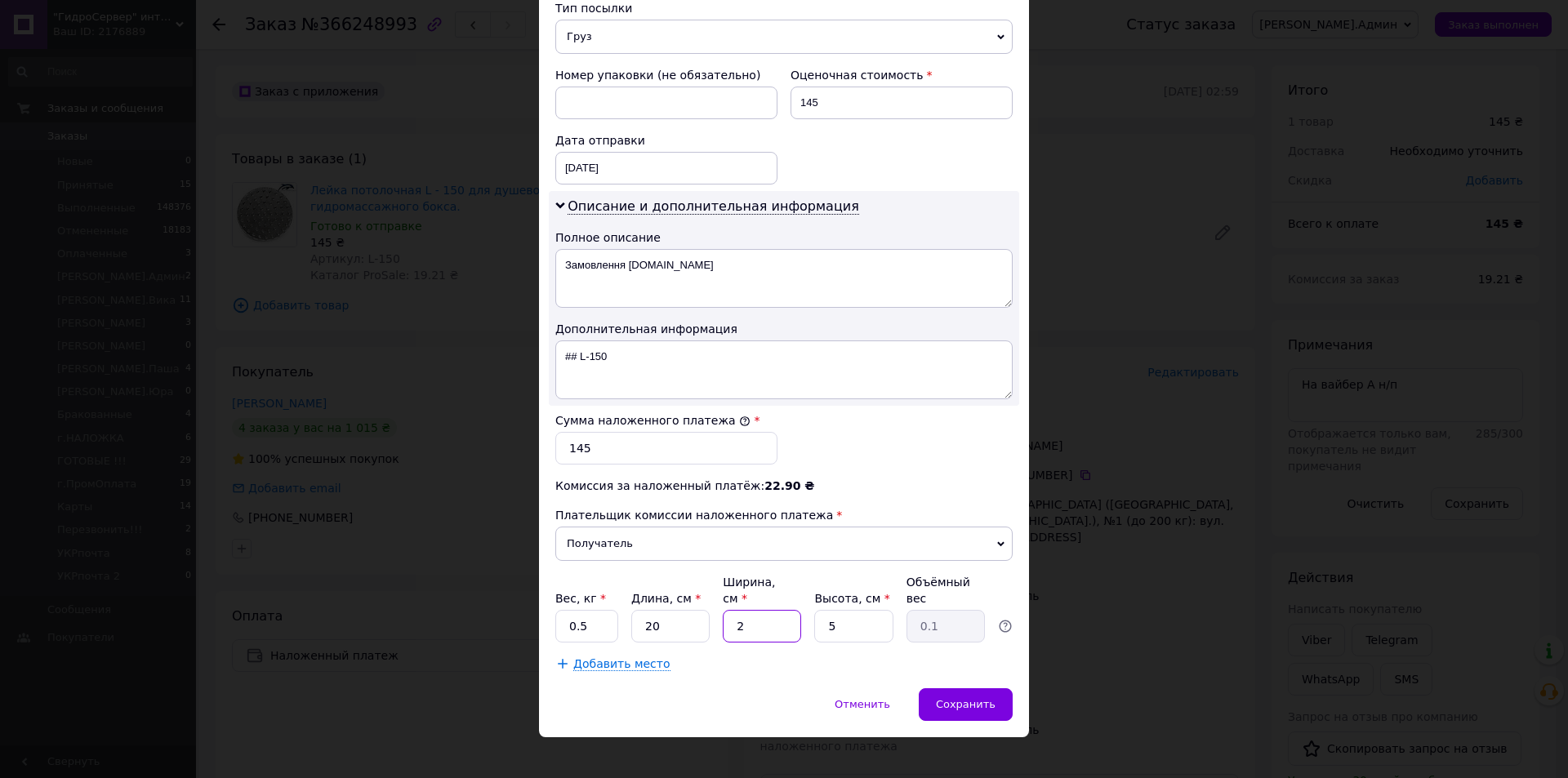
type input "20"
type input "0.5"
click at [985, 688] on div "Сохранить" at bounding box center [965, 704] width 94 height 33
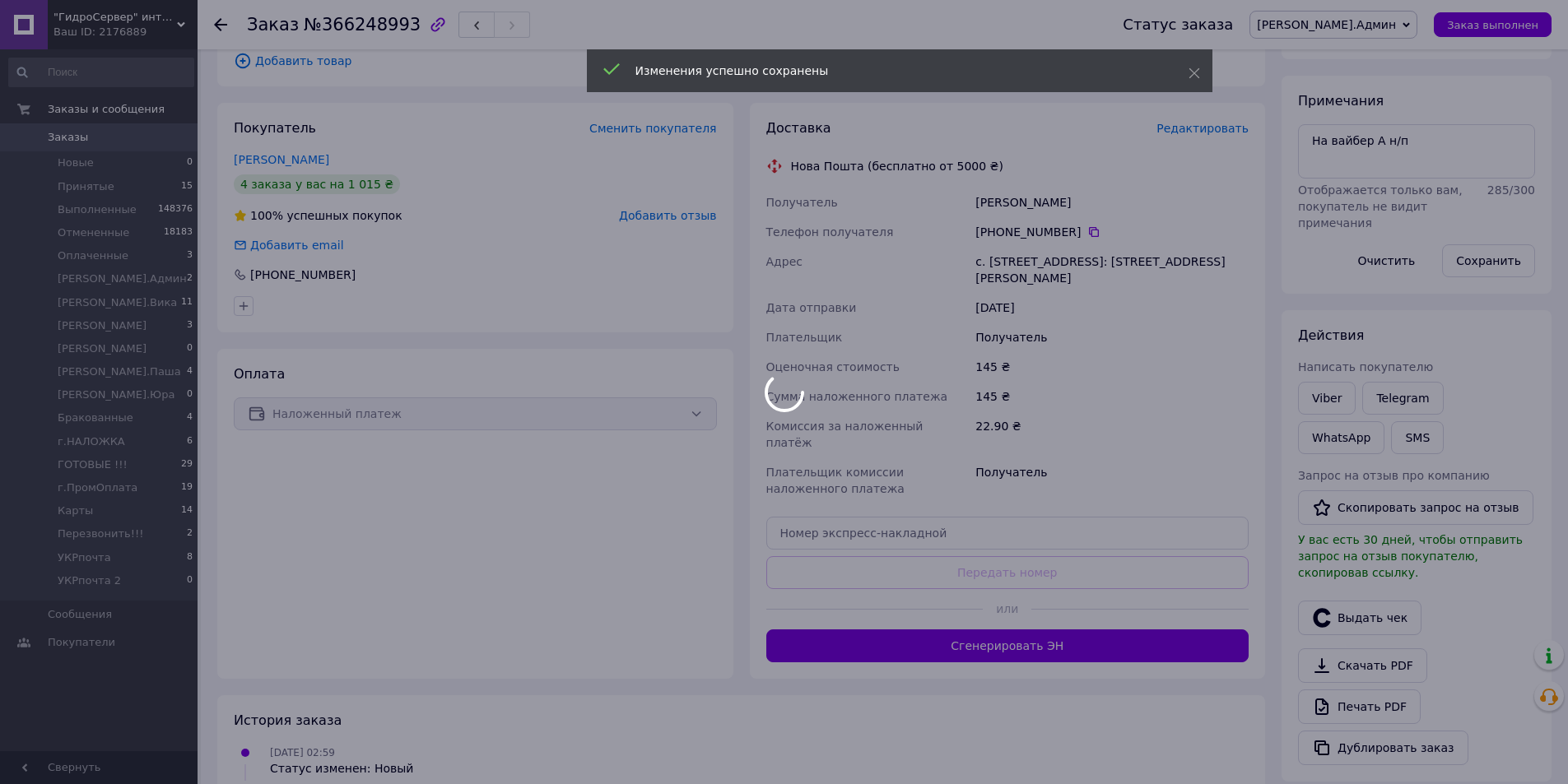
scroll to position [39, 0]
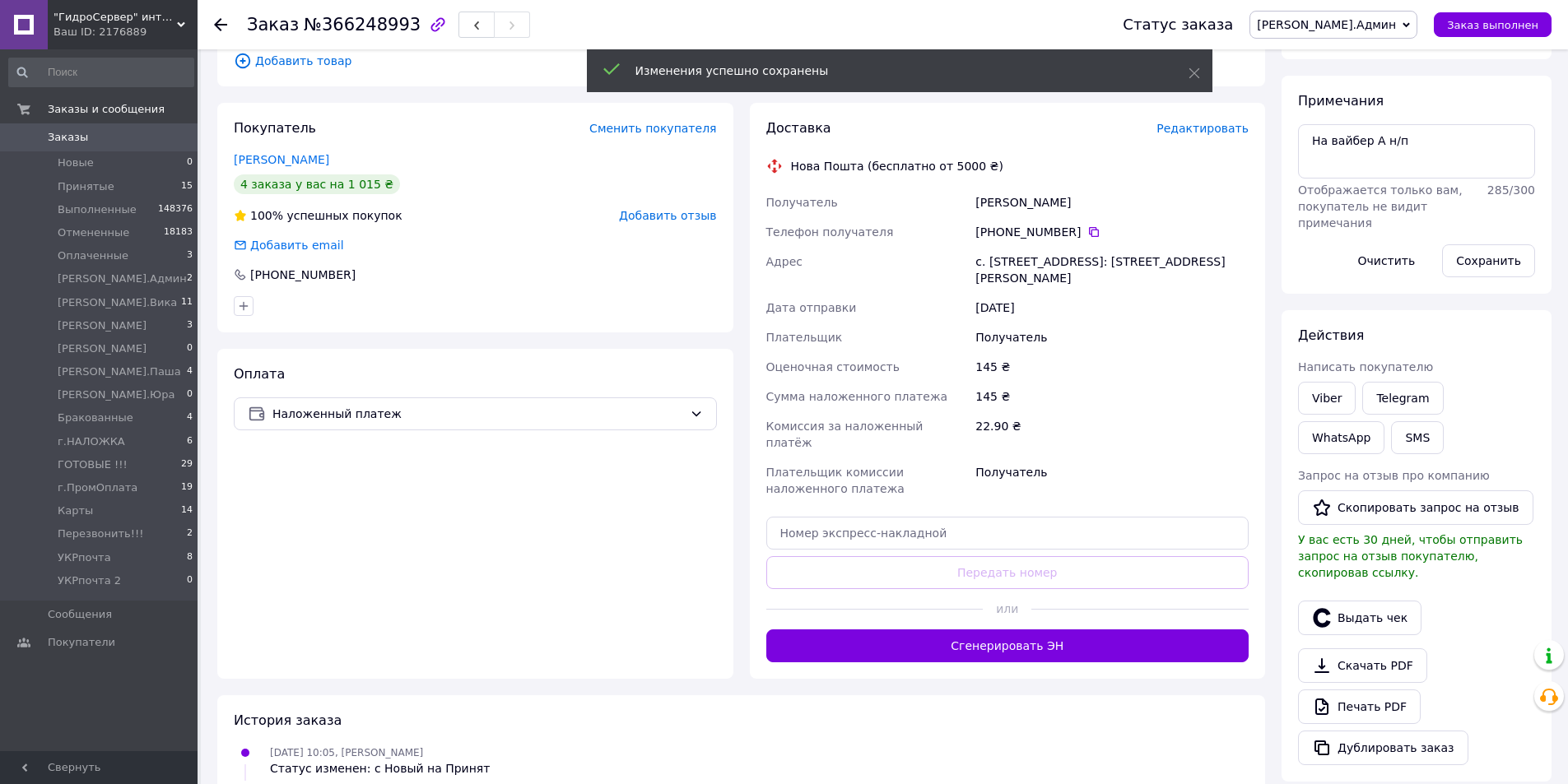
click at [928, 629] on button "Сгенерировать ЭН" at bounding box center [1007, 646] width 483 height 33
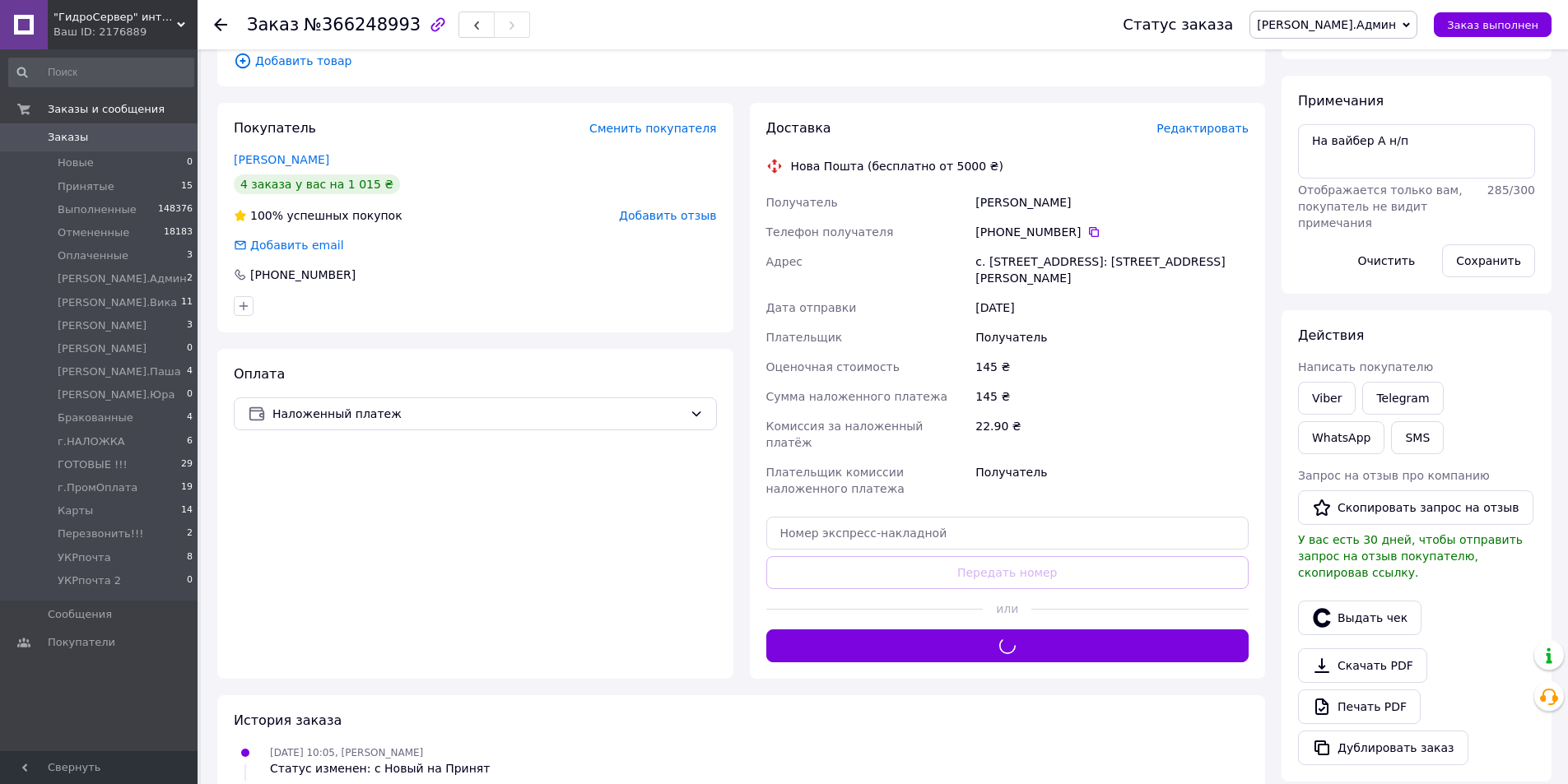
click at [1391, 27] on span "[PERSON_NAME].Админ" at bounding box center [1327, 25] width 139 height 13
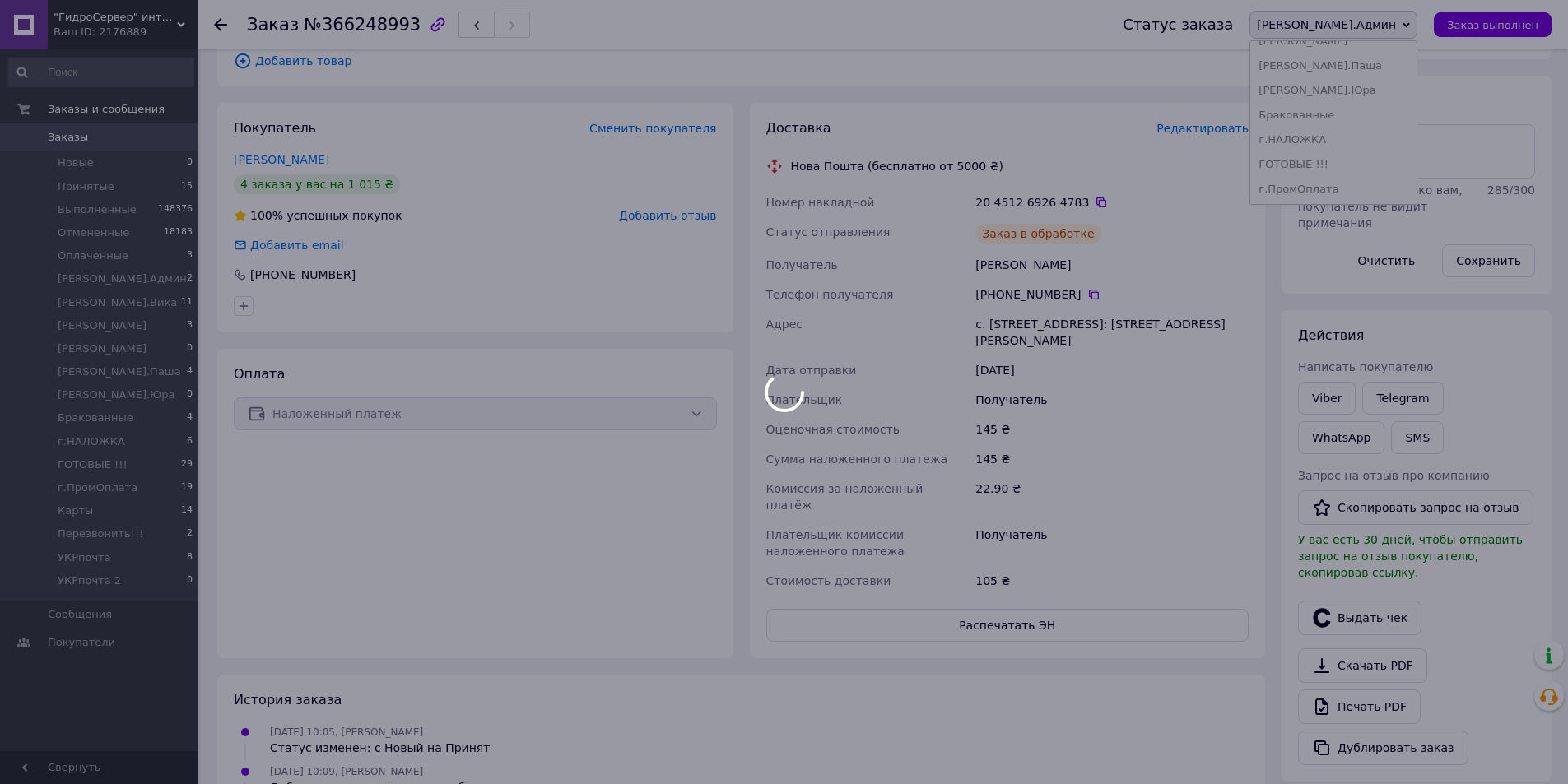
scroll to position [79, 0]
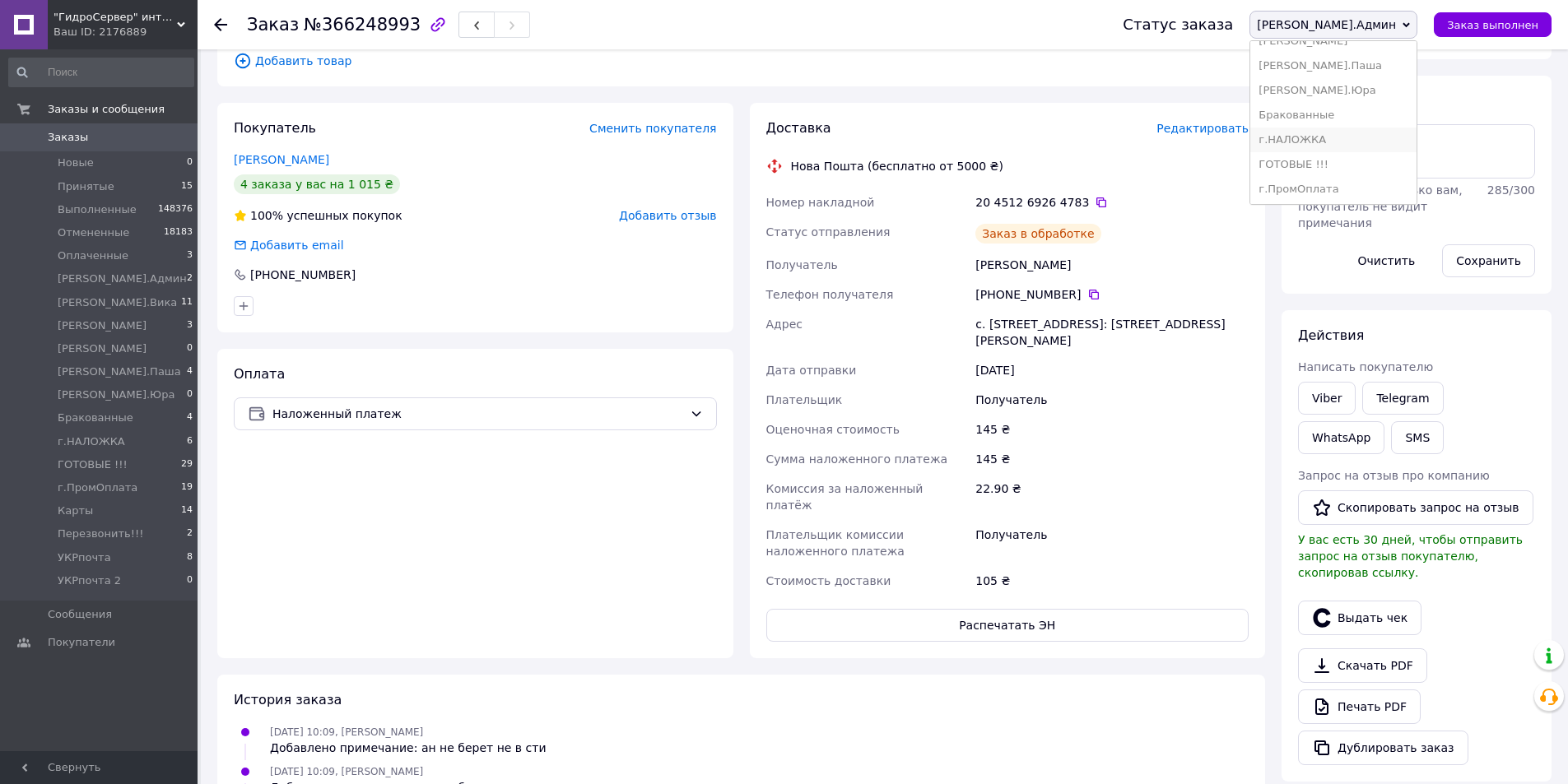
click at [1398, 137] on li "г.НАЛОЖКА" at bounding box center [1333, 139] width 166 height 25
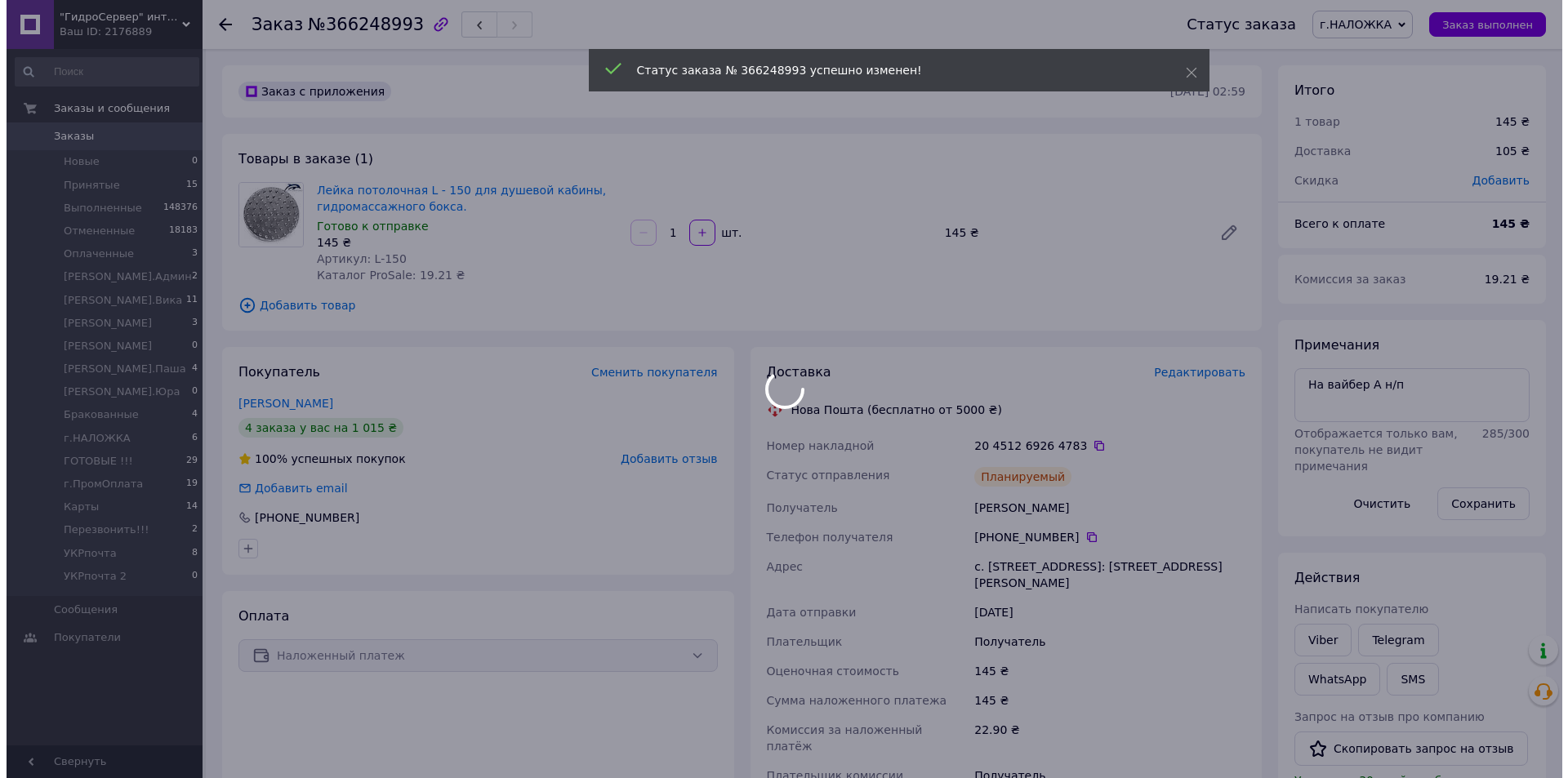
scroll to position [117, 0]
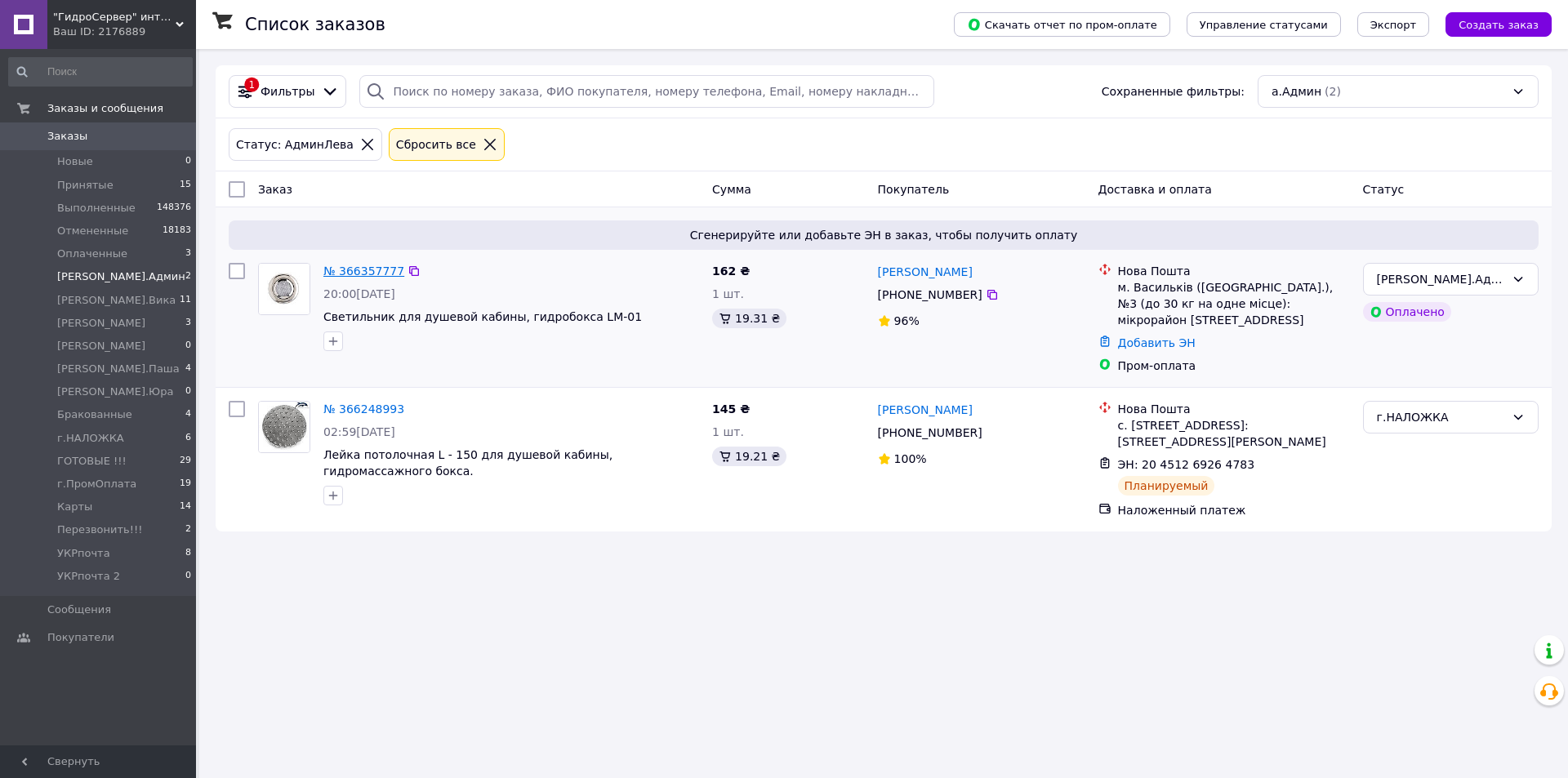
click at [374, 267] on link "№ 366357777" at bounding box center [364, 271] width 81 height 13
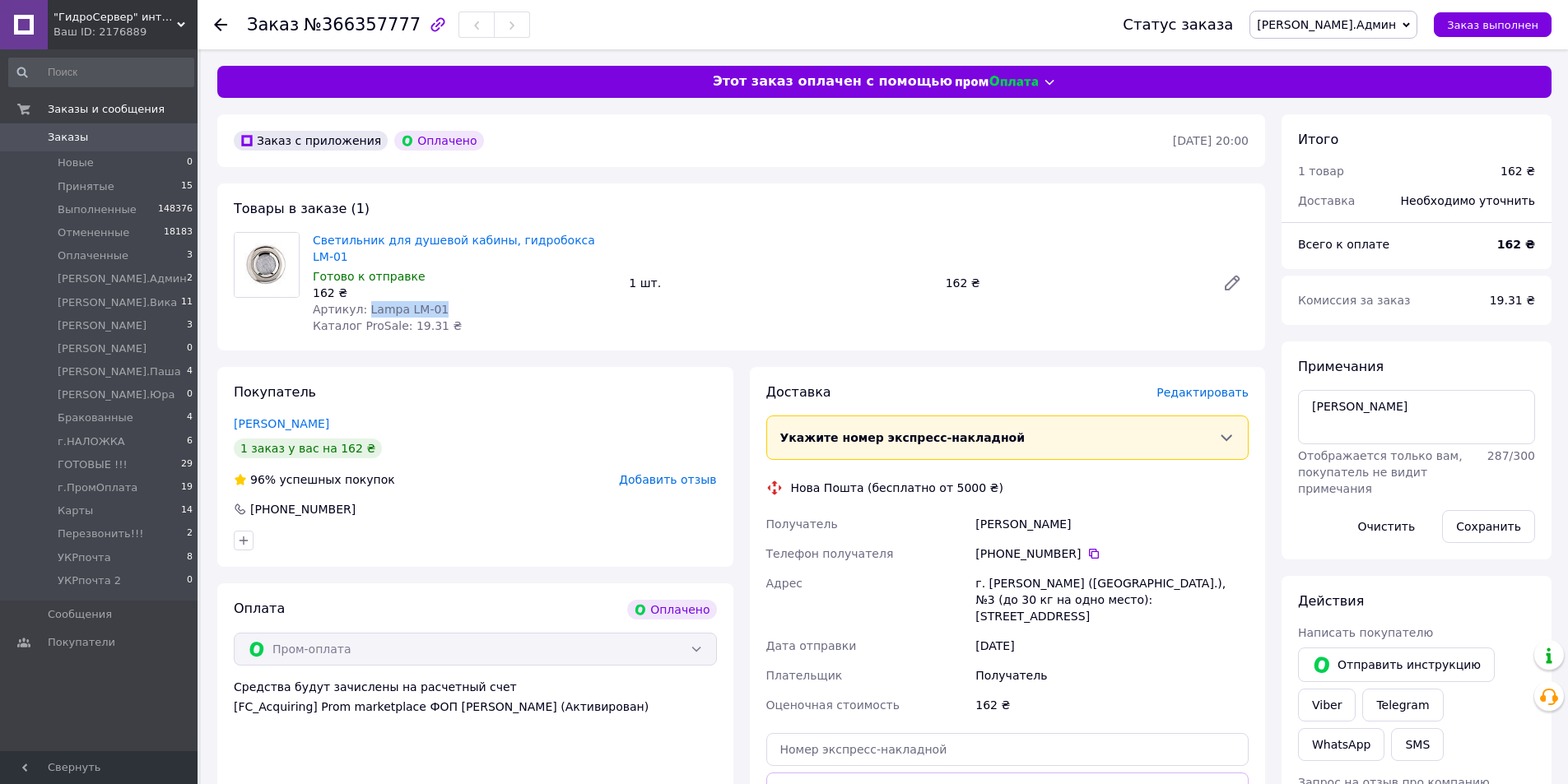
drag, startPoint x: 383, startPoint y: 294, endPoint x: 433, endPoint y: 294, distance: 50.0
click at [433, 301] on div "Артикул: Lampa LM-01" at bounding box center [464, 310] width 303 height 16
copy span "Lampa LM-01"
click at [1202, 386] on span "Редактировать" at bounding box center [1202, 392] width 93 height 13
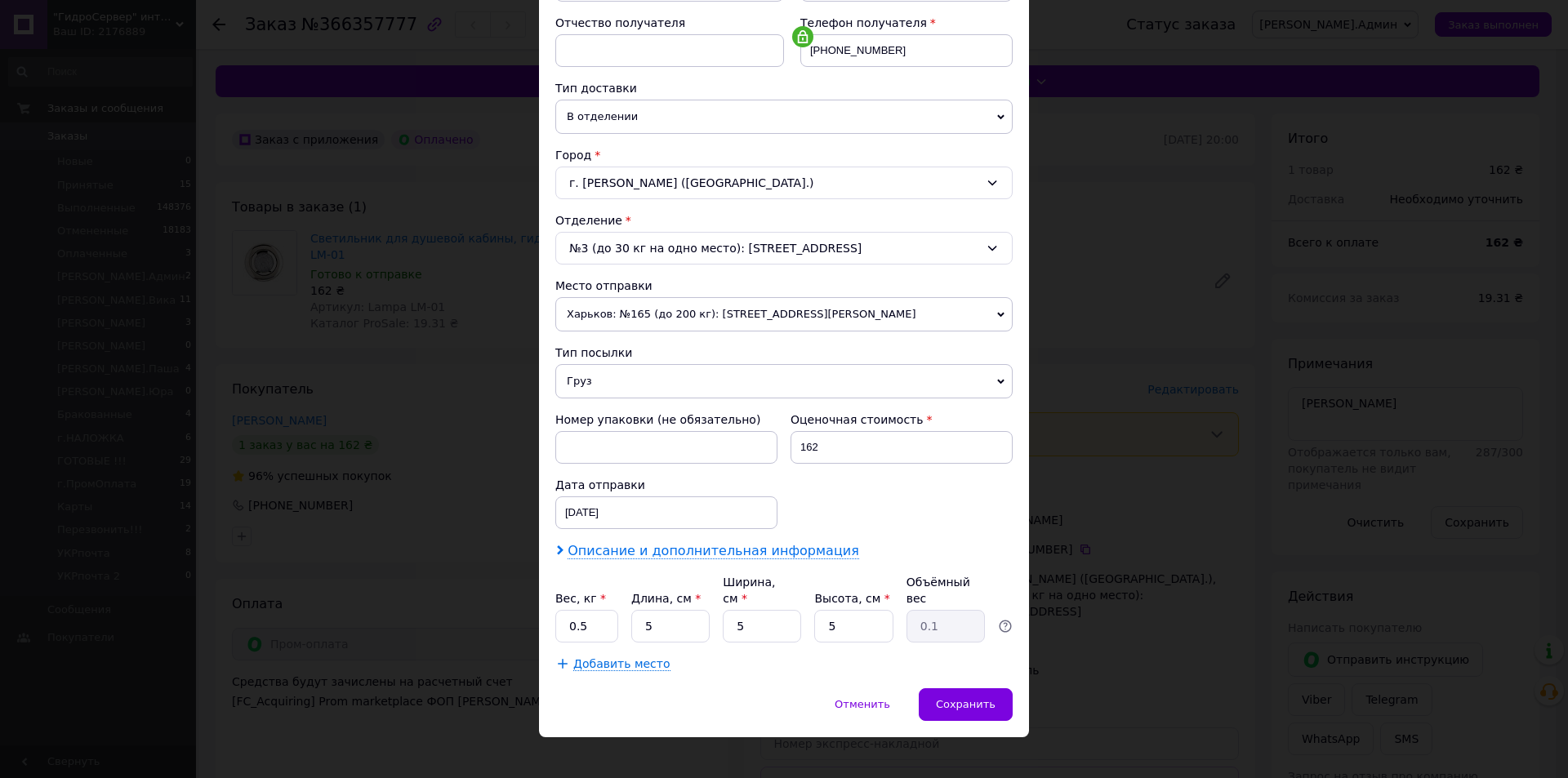
click at [704, 546] on span "Описание и дополнительная информация" at bounding box center [713, 551] width 292 height 16
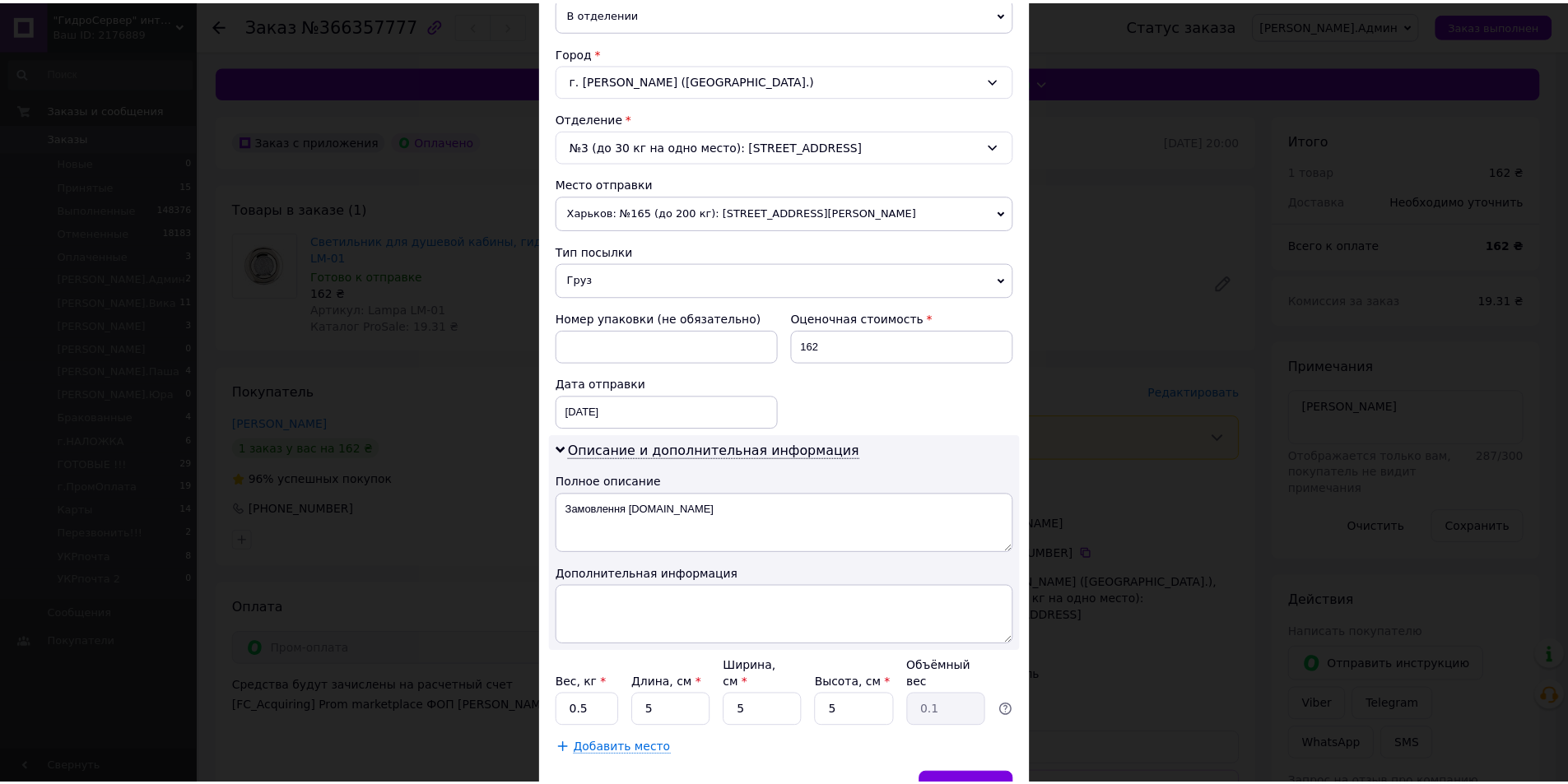
scroll to position [493, 0]
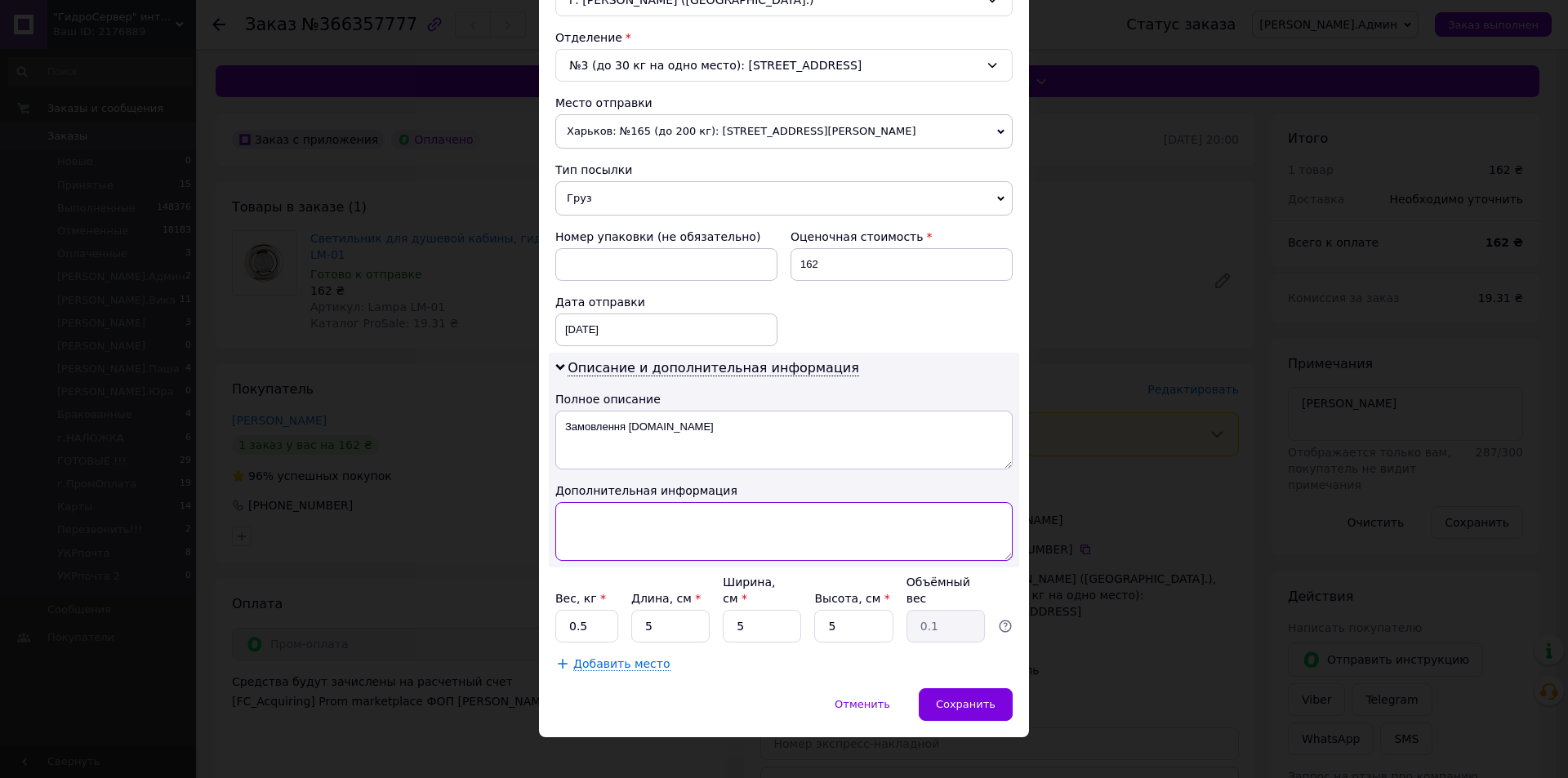
click at [697, 538] on textarea at bounding box center [784, 532] width 457 height 59
paste textarea "Lampa LM-01"
type textarea "## Lampa LM-01"
click at [950, 688] on div "Сохранить" at bounding box center [965, 704] width 94 height 33
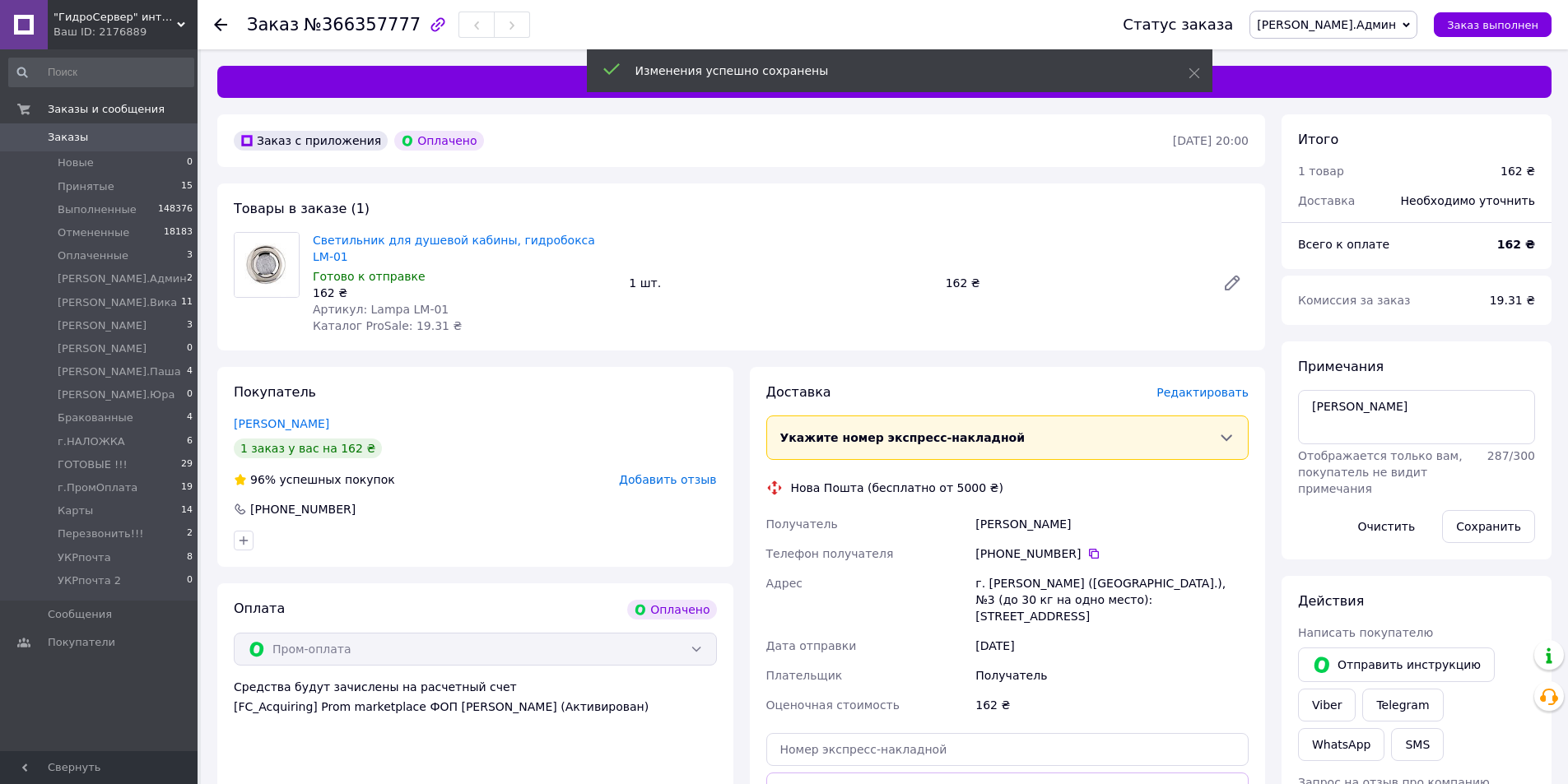
scroll to position [165, 0]
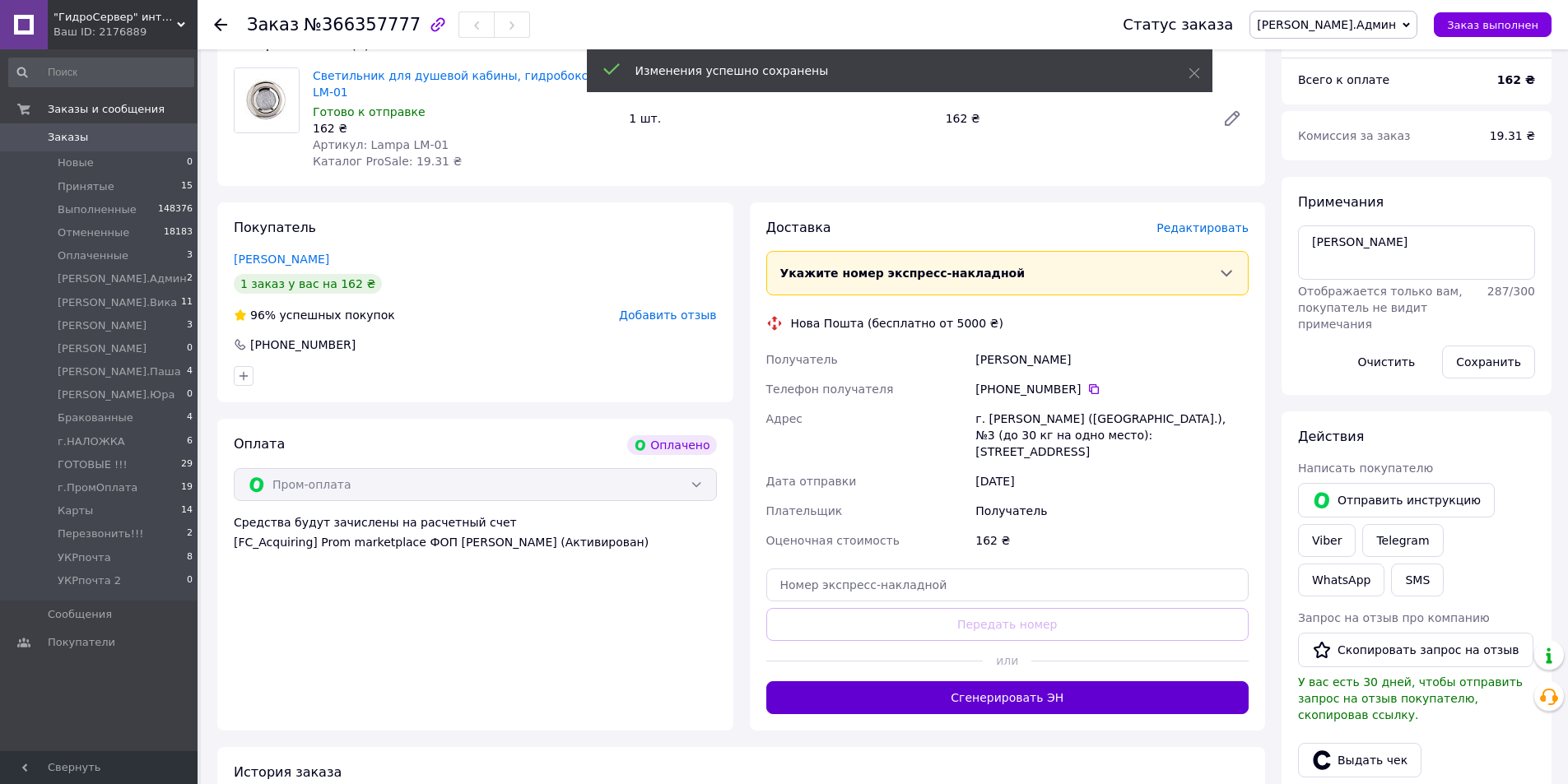
click at [922, 681] on button "Сгенерировать ЭН" at bounding box center [1007, 698] width 483 height 33
drag, startPoint x: 1391, startPoint y: 28, endPoint x: 1406, endPoint y: 58, distance: 33.5
click at [1392, 34] on span "[PERSON_NAME].Админ" at bounding box center [1333, 25] width 168 height 28
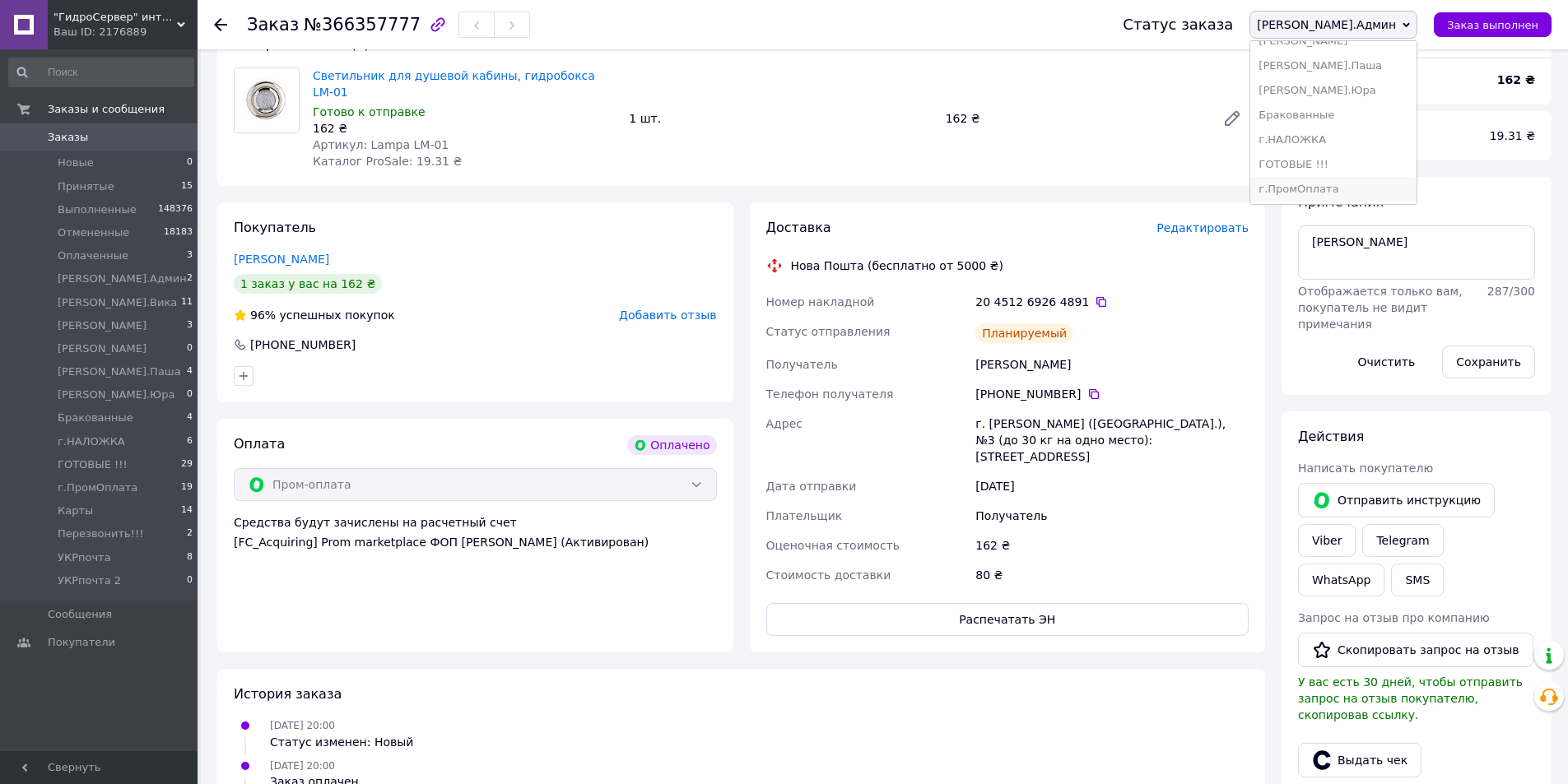
click at [1404, 191] on li "г.ПромОплата" at bounding box center [1333, 189] width 166 height 25
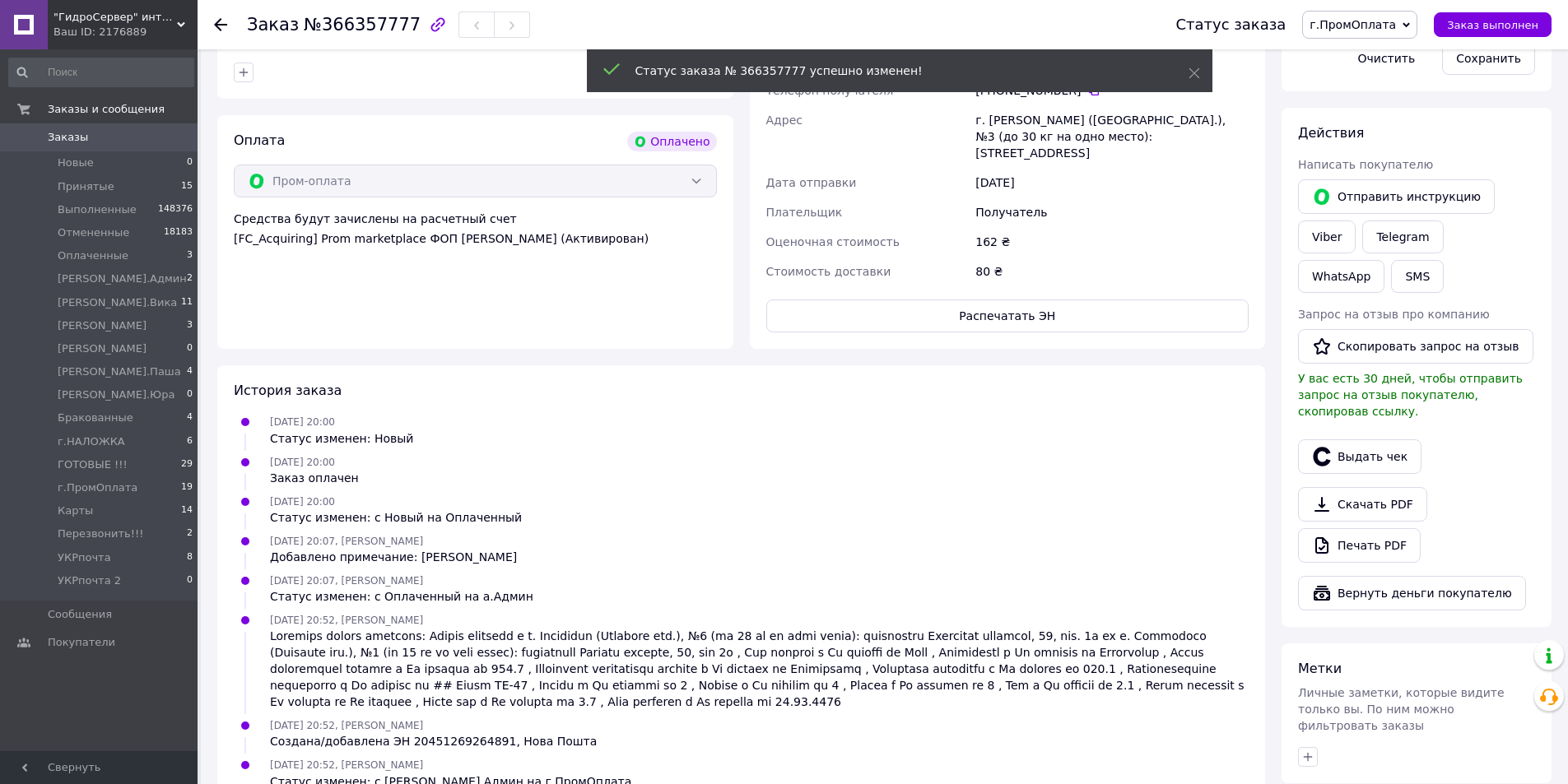
scroll to position [473, 0]
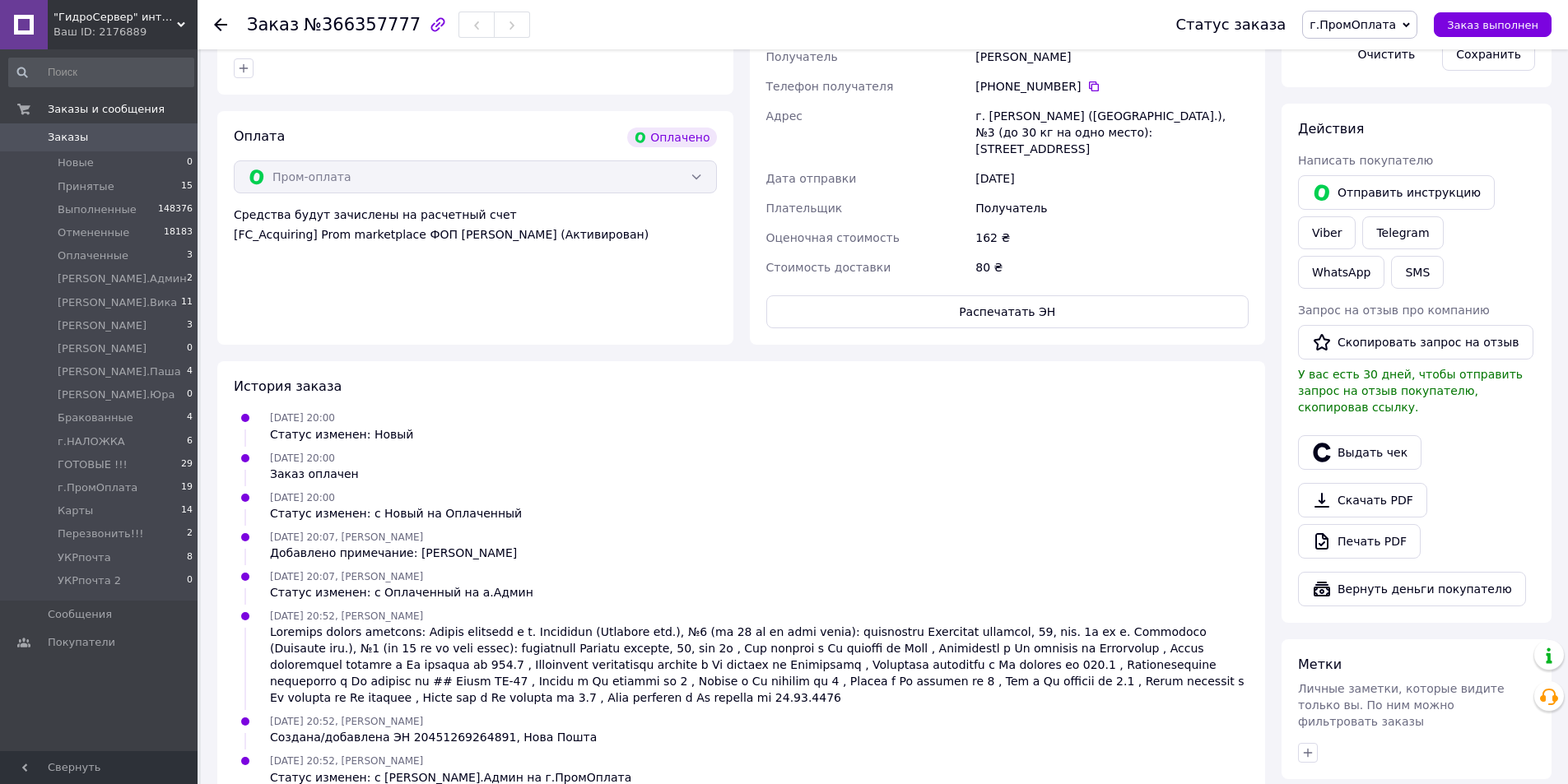
click at [1163, 669] on div at bounding box center [760, 665] width 979 height 82
click at [1167, 713] on div "12.10.2025 20:52, Павел Папиро Создана/добавлена ЭН 20451269264891, Нова Пошта" at bounding box center [741, 729] width 1028 height 33
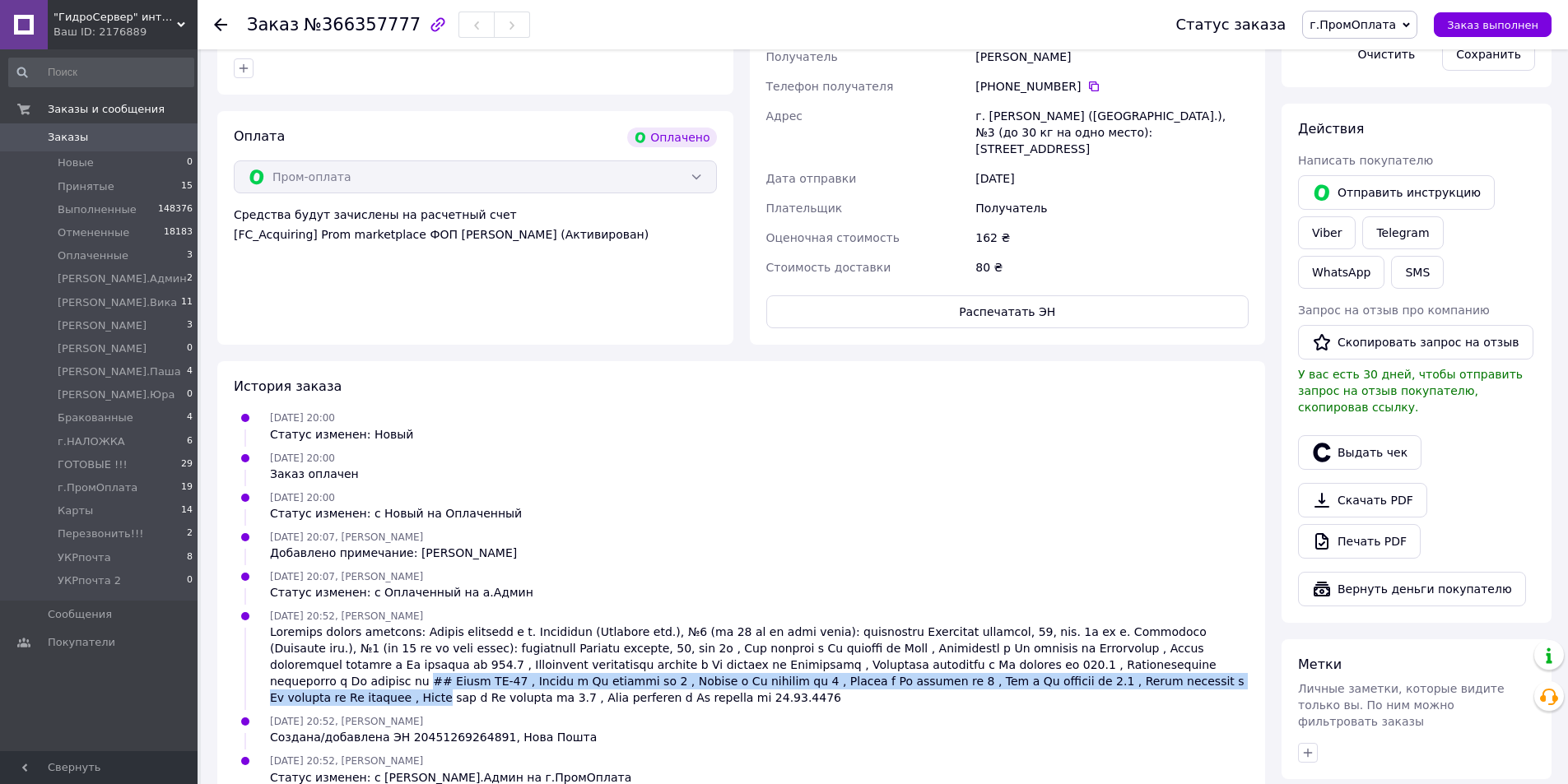
drag, startPoint x: 1226, startPoint y: 627, endPoint x: 1201, endPoint y: 623, distance: 25.3
click at [1231, 639] on div at bounding box center [760, 665] width 979 height 82
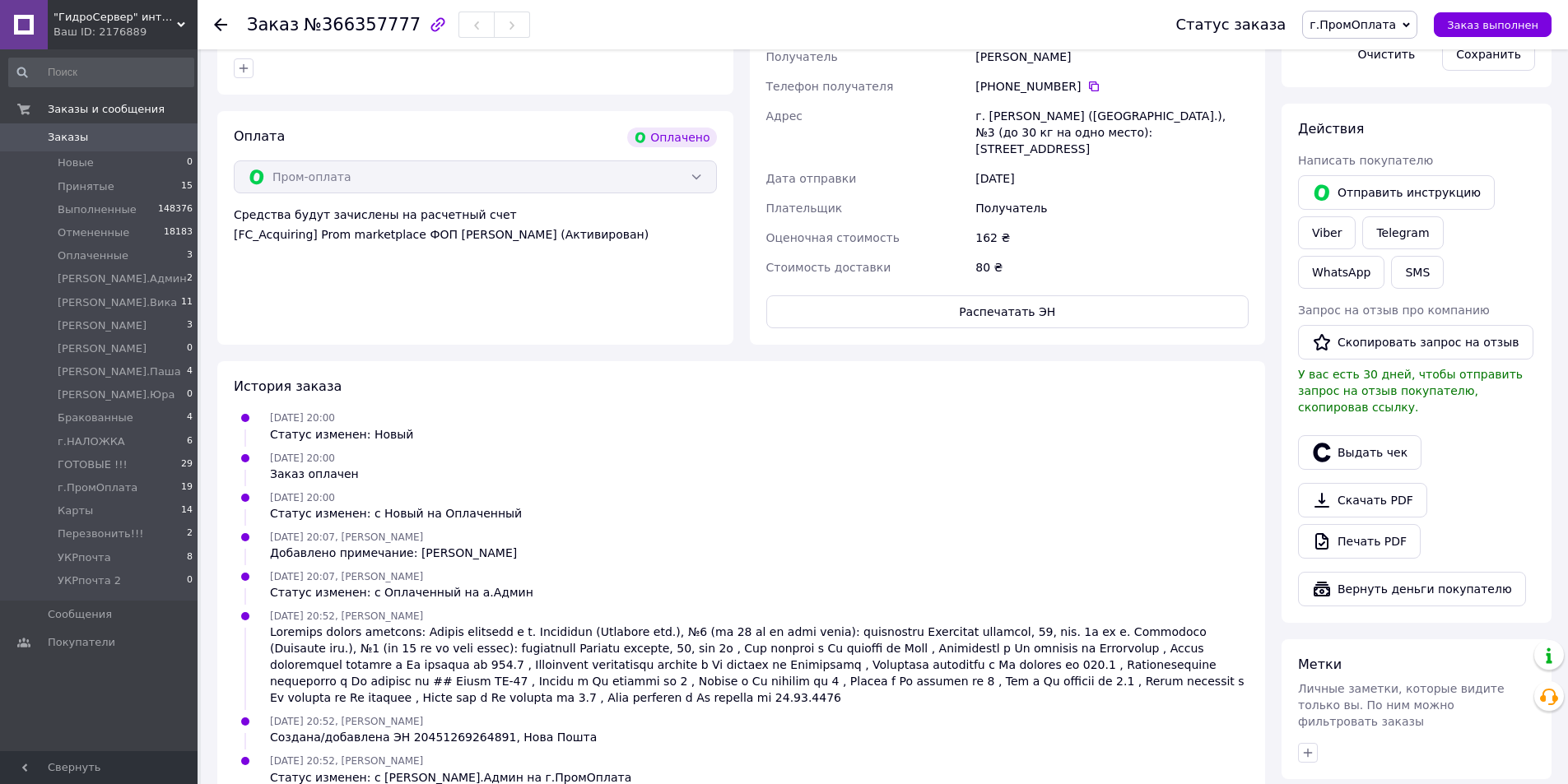
click at [1187, 624] on div at bounding box center [760, 665] width 979 height 82
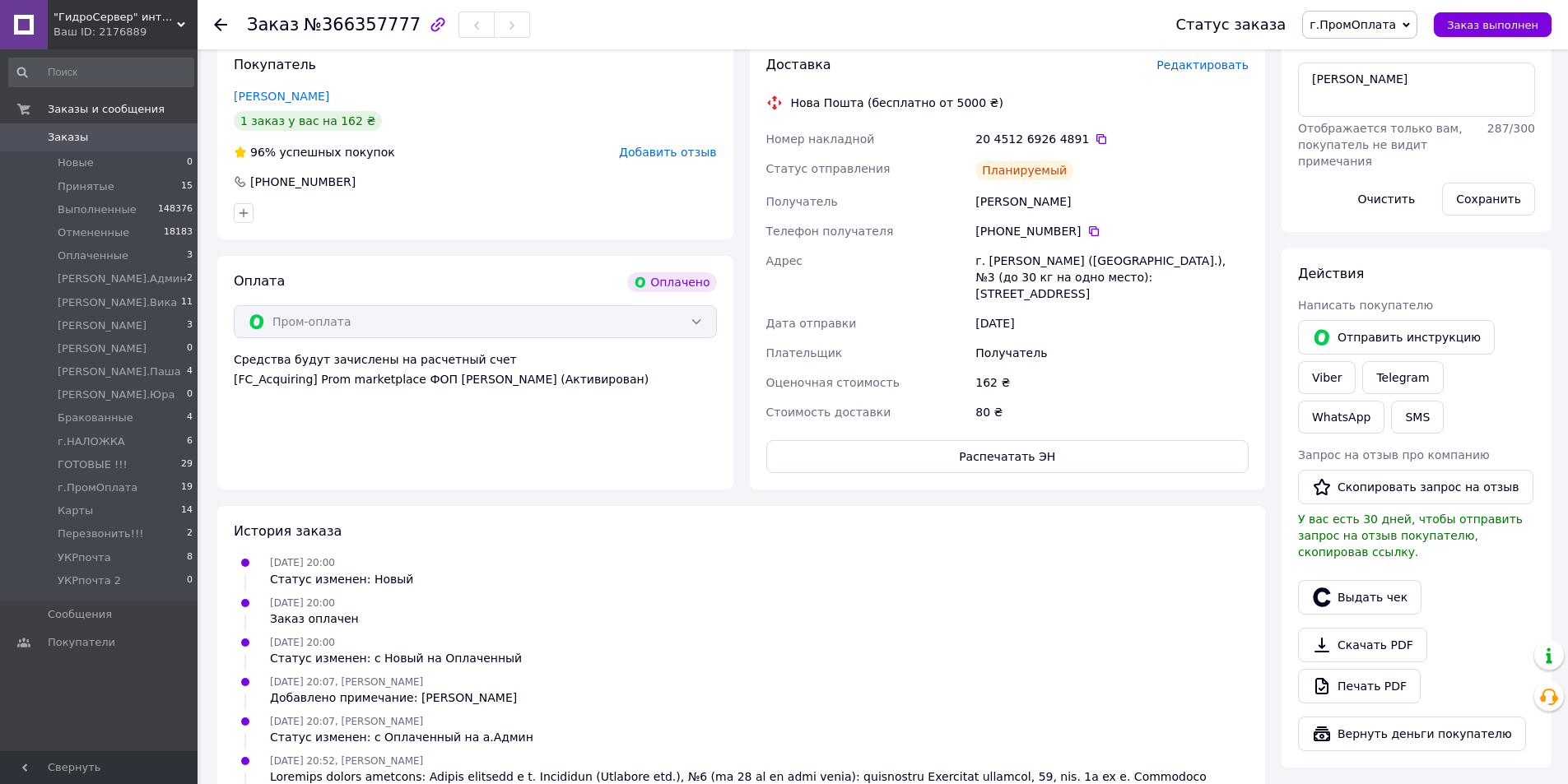
scroll to position [143, 0]
